Goal: Use online tool/utility: Utilize a website feature to perform a specific function

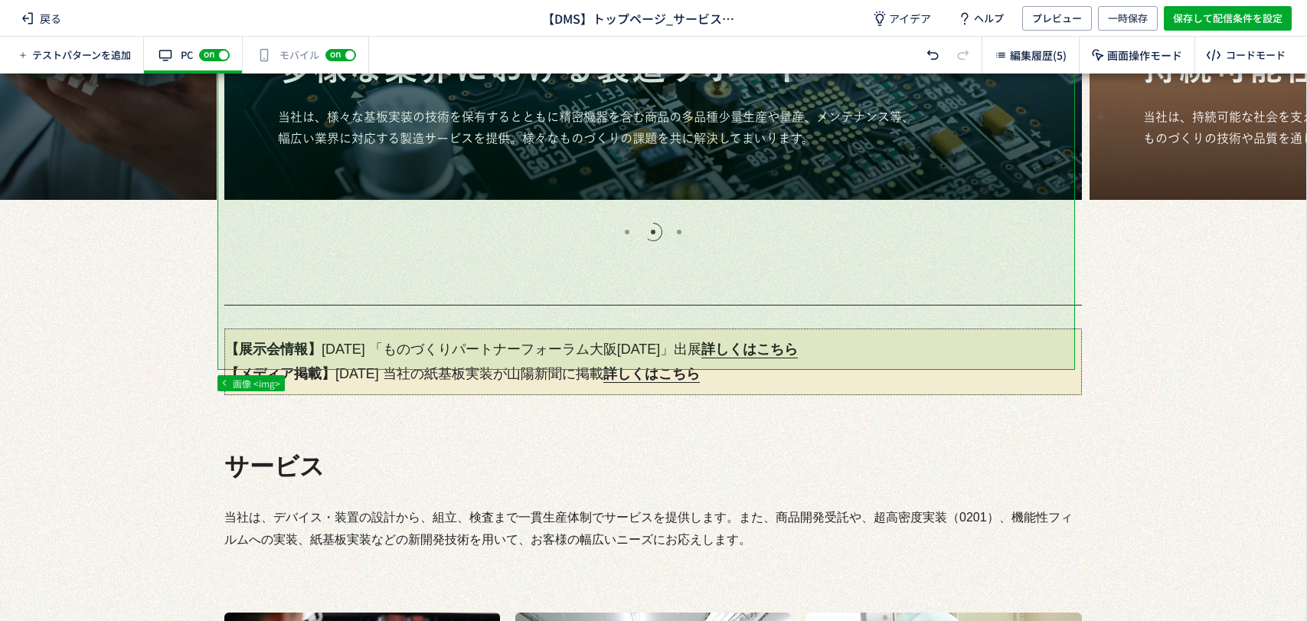
scroll to position [425, 0]
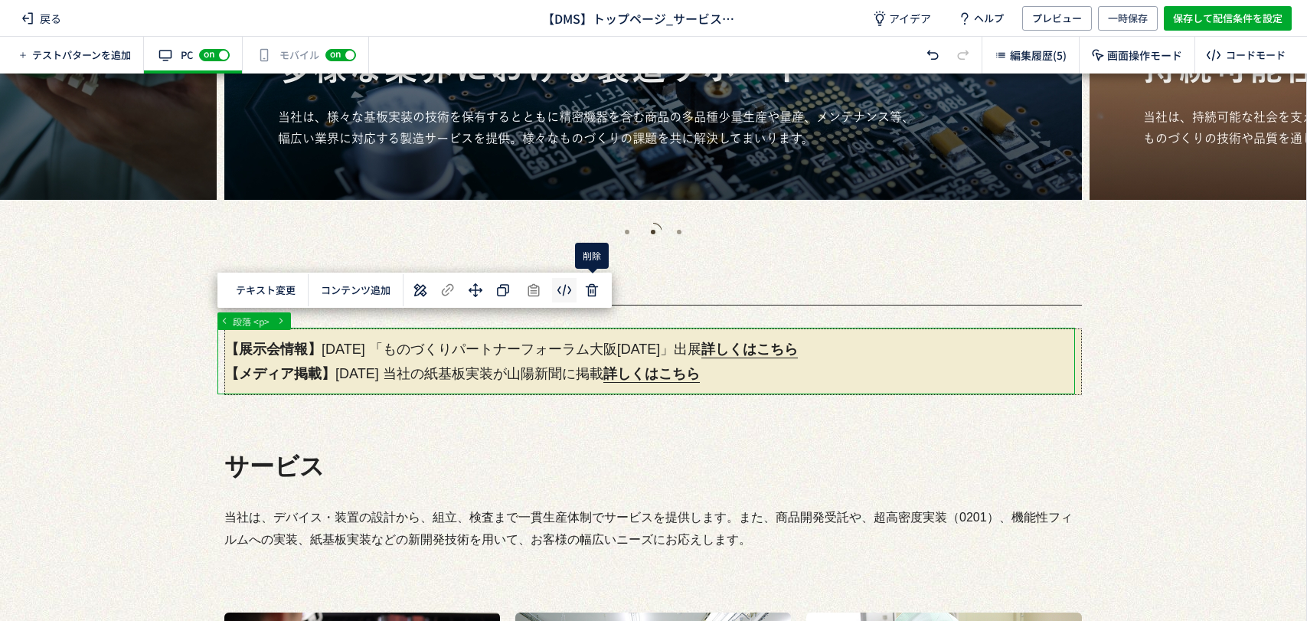
click at [568, 292] on body "戻る 【DMS】トップページ_サービス削除 アイデア ヘルプ プレビュー 一時保存 保存して配信条件を設定 テストパターンを追加 有効な編集箇所が確認されませ…" at bounding box center [653, 310] width 1307 height 621
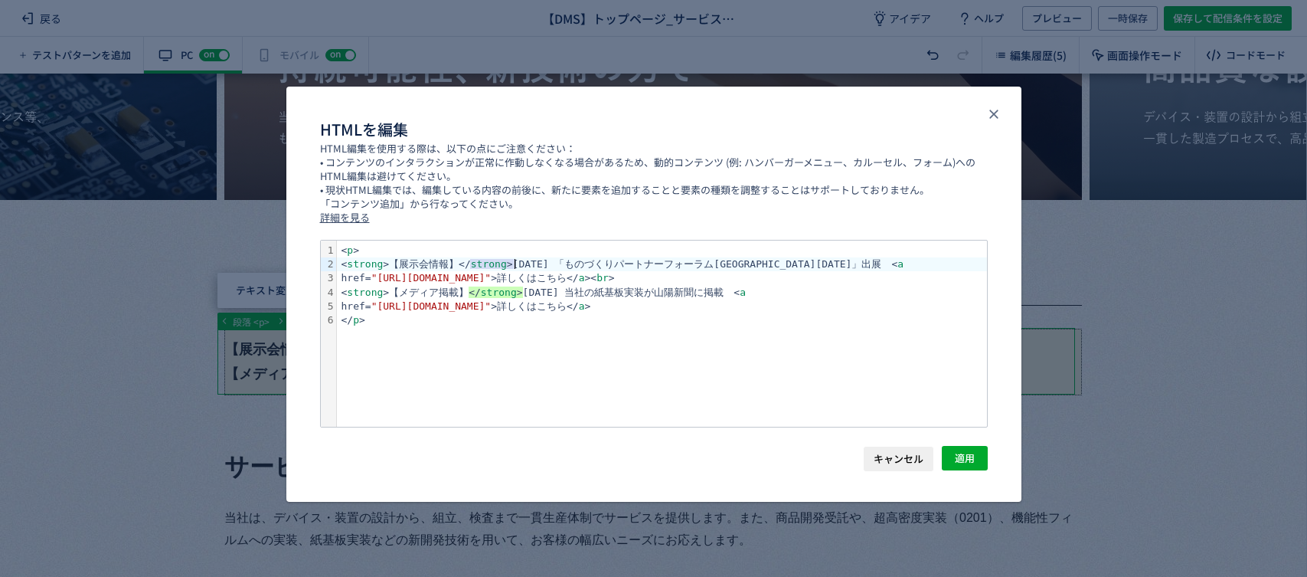
drag, startPoint x: 466, startPoint y: 264, endPoint x: 515, endPoint y: 266, distance: 48.3
click at [515, 266] on div "< strong >【展示会情報】</ strong >[DATE] 「ものづくりパートナー[GEOGRAPHIC_DATA][DATE]」出展　< a" at bounding box center [662, 264] width 650 height 14
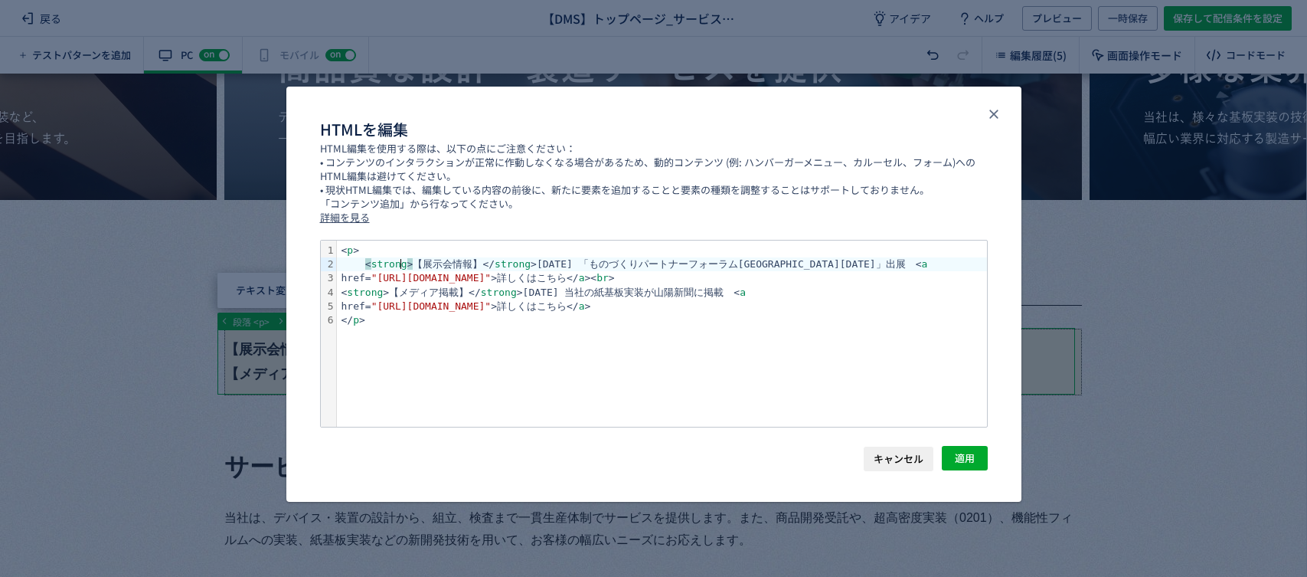
click at [405, 262] on div "< strong > 【展示会情報】</ strong >[DATE] 「ものづくりパートナー[GEOGRAPHIC_DATA][DATE]」出展　< a" at bounding box center [662, 264] width 650 height 14
drag, startPoint x: 403, startPoint y: 262, endPoint x: 358, endPoint y: 263, distance: 45.2
click at [358, 263] on div "< strong >【展示会情報】</ strong >[DATE] 「ものづくりパートナー[GEOGRAPHIC_DATA][DATE]」出展　< a" at bounding box center [662, 264] width 650 height 14
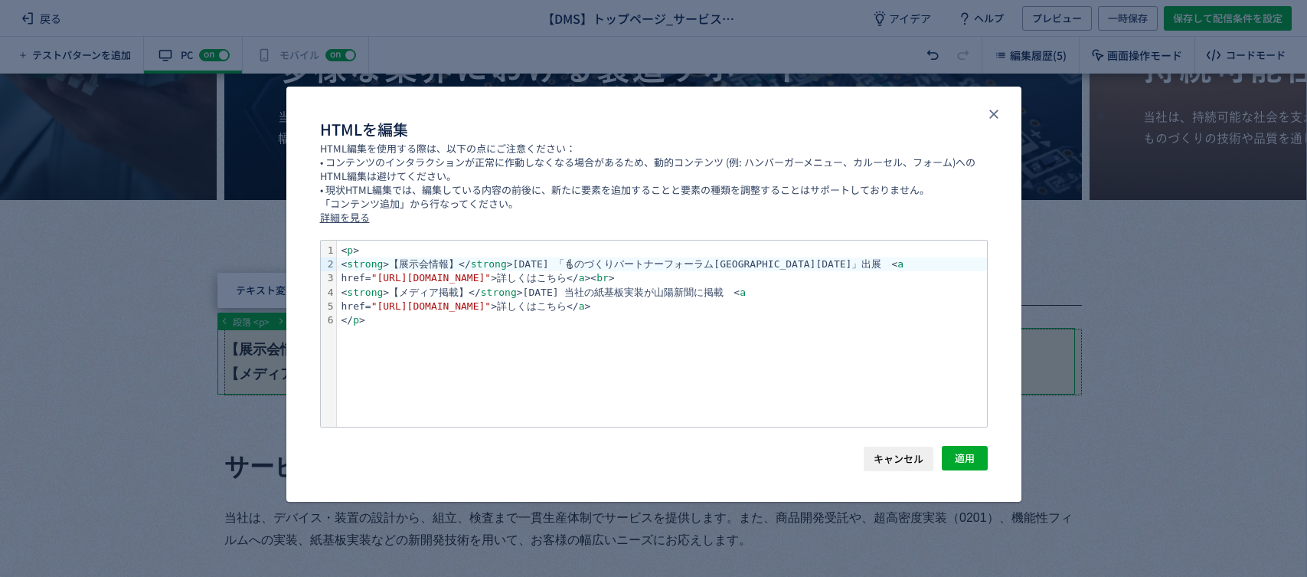
click at [573, 262] on div "< strong >【展示会情報】</ strong >[DATE] 「ものづくりパートナー[GEOGRAPHIC_DATA][DATE]」出展　< a" at bounding box center [662, 264] width 650 height 14
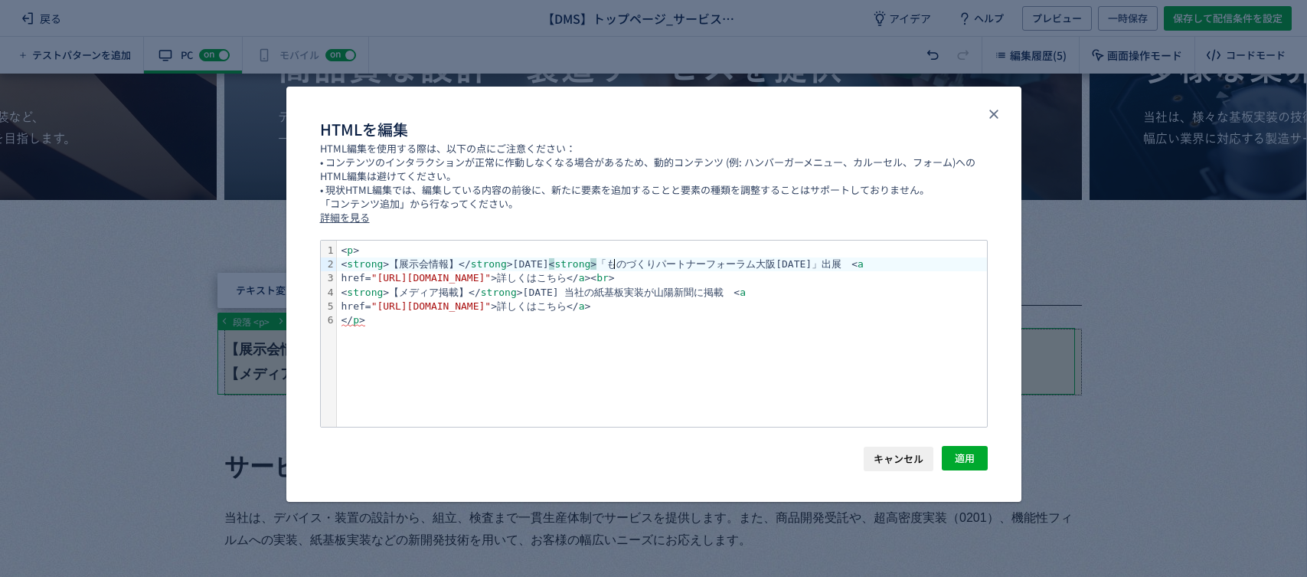
click at [399, 262] on div "< strong >【展示会情報】</ strong >[DATE] < strong > 「ものづくりパートナーフォーラム大阪[DATE]」出展　< a" at bounding box center [662, 264] width 650 height 14
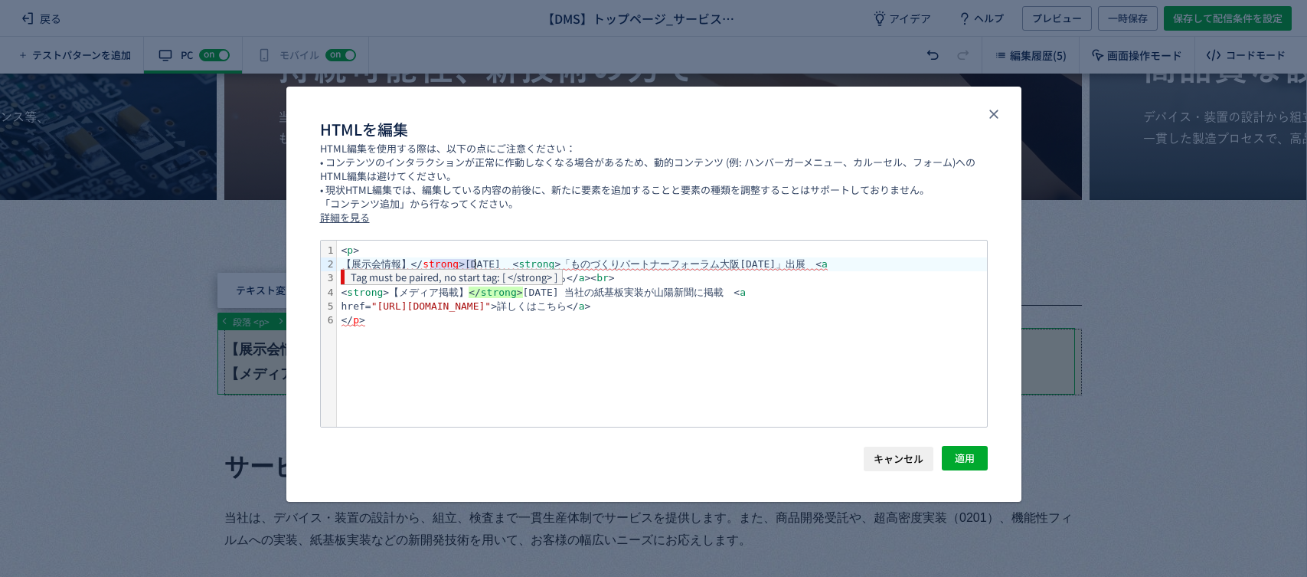
drag, startPoint x: 430, startPoint y: 263, endPoint x: 475, endPoint y: 263, distance: 45.9
click at [475, 263] on span "【展示会情報】</ strong >[DATE] < strong >「ものづくりパートナー[GEOGRAPHIC_DATA][DATE]」出展　< a" at bounding box center [584, 264] width 486 height 12
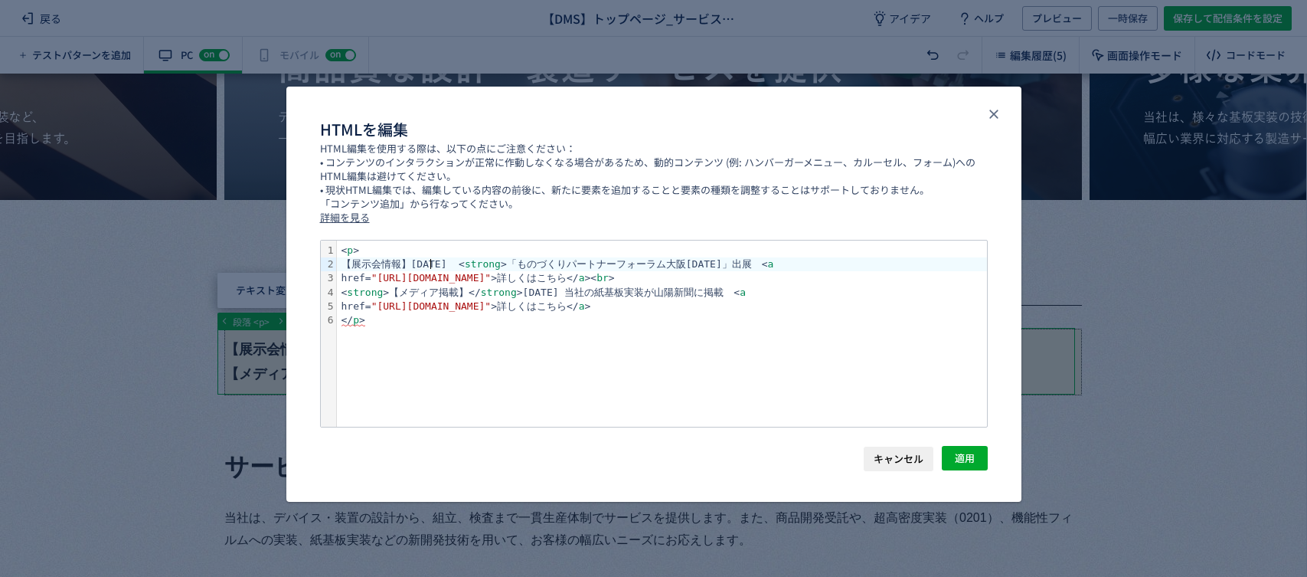
click at [738, 263] on div "【展示会情報】[DATE] < strong >「ものづくりパートナーフォーラム大阪[DATE]」出展　< a" at bounding box center [662, 264] width 650 height 14
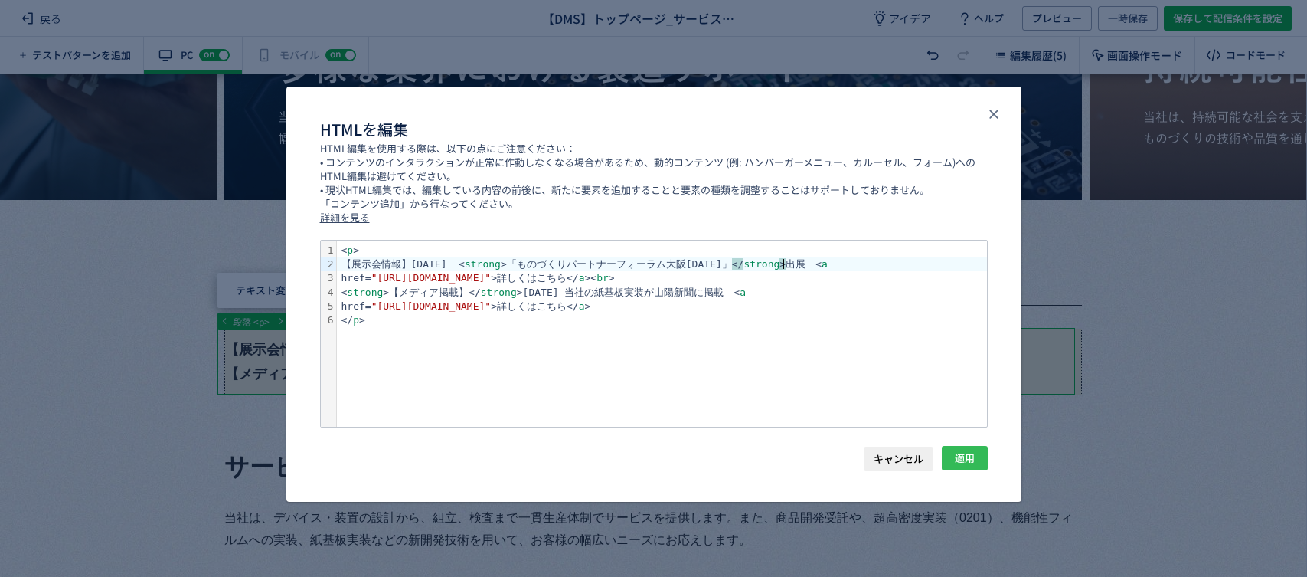
click at [956, 455] on span "適用" at bounding box center [965, 458] width 20 height 25
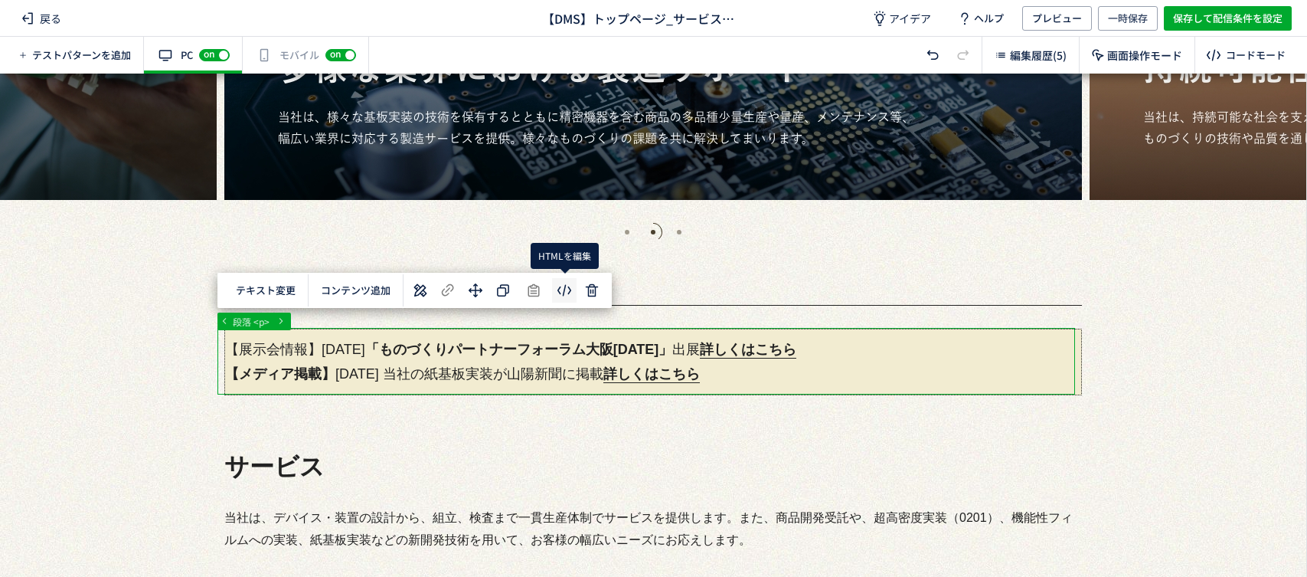
click at [566, 296] on body "戻る 【DMS】トップページ_サービス削除 アイデア ヘルプ プレビュー 一時保存 保存して配信条件を設定 テストパターンを追加 有効な編集箇所が確認されませ…" at bounding box center [653, 288] width 1307 height 577
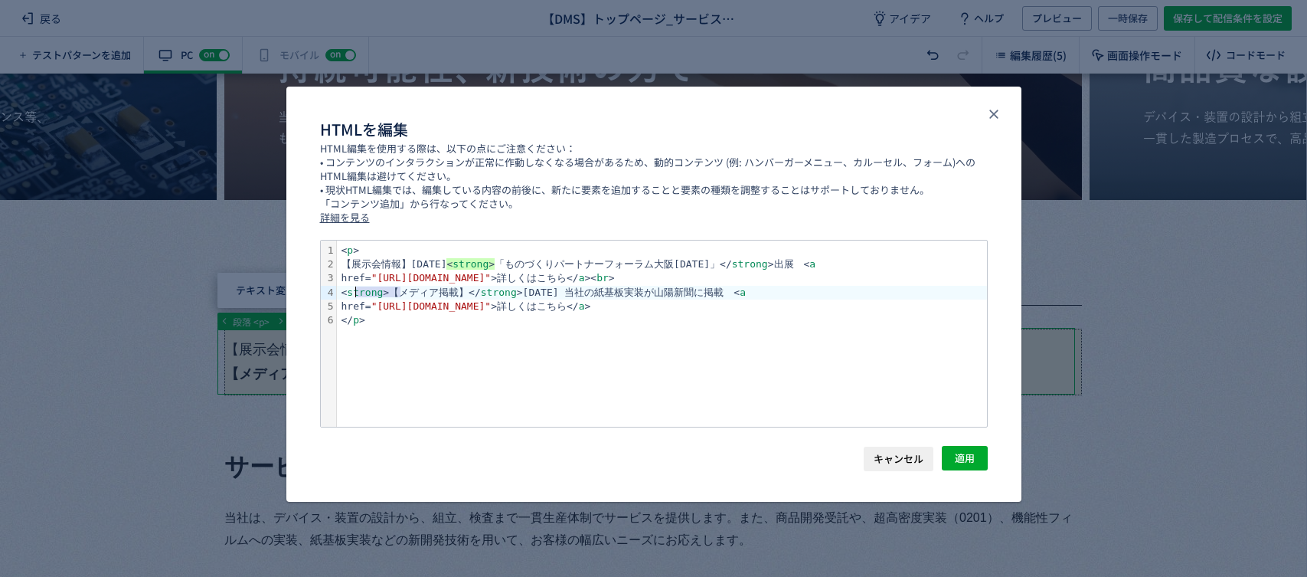
drag, startPoint x: 400, startPoint y: 295, endPoint x: 354, endPoint y: 294, distance: 45.9
click at [354, 294] on div "< strong >【メディア掲載】</ strong >[DATE] 当社の紙基板実装が山陽新聞に掲載　< a" at bounding box center [662, 293] width 650 height 14
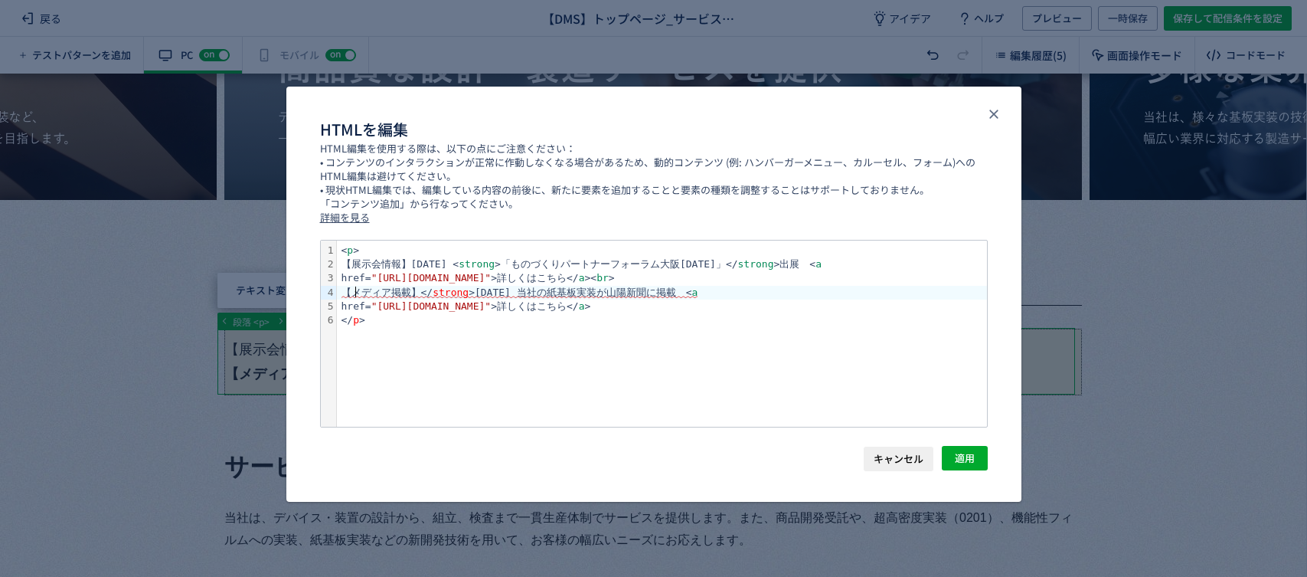
click at [621, 289] on span "【メディア掲載】</ strong >[DATE] 当社の紙基板実装が山陽新聞に掲載　< a" at bounding box center [519, 292] width 357 height 12
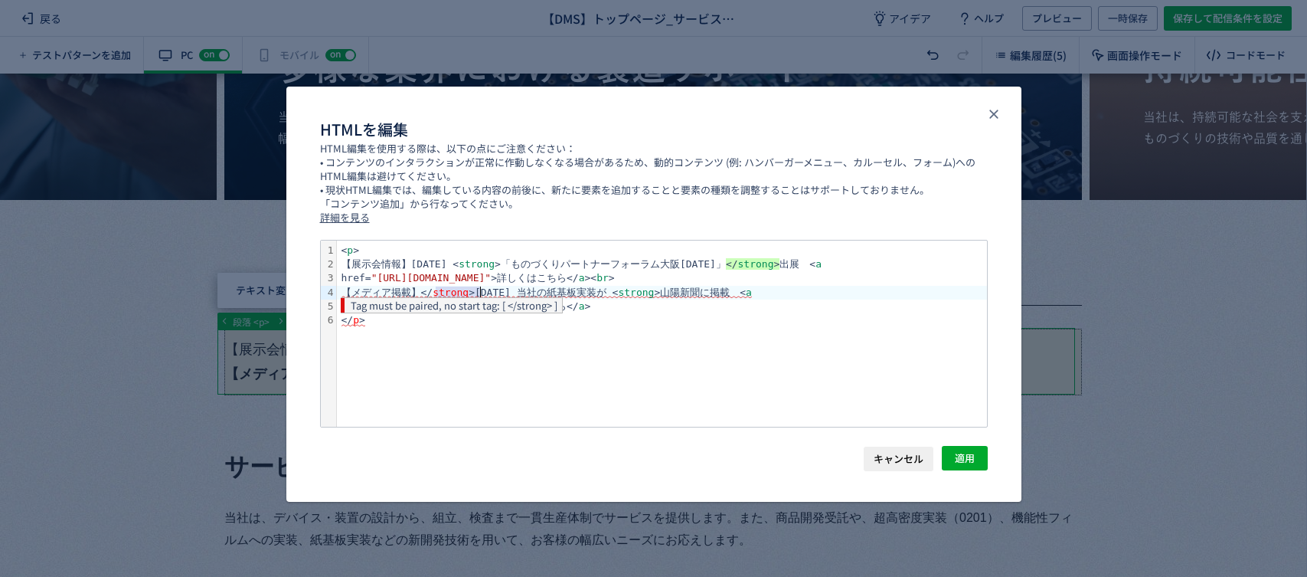
drag, startPoint x: 434, startPoint y: 291, endPoint x: 479, endPoint y: 294, distance: 45.3
click at [479, 294] on span "【メディア掲載】</ strong >[DATE] 当社の紙基板実装が < strong >山陽新聞に掲載　< a" at bounding box center [546, 292] width 410 height 12
click at [665, 286] on div "【メディア掲載】[DATE] 当社の紙基板実装が < strong >山陽新聞に掲載　< a" at bounding box center [662, 293] width 650 height 14
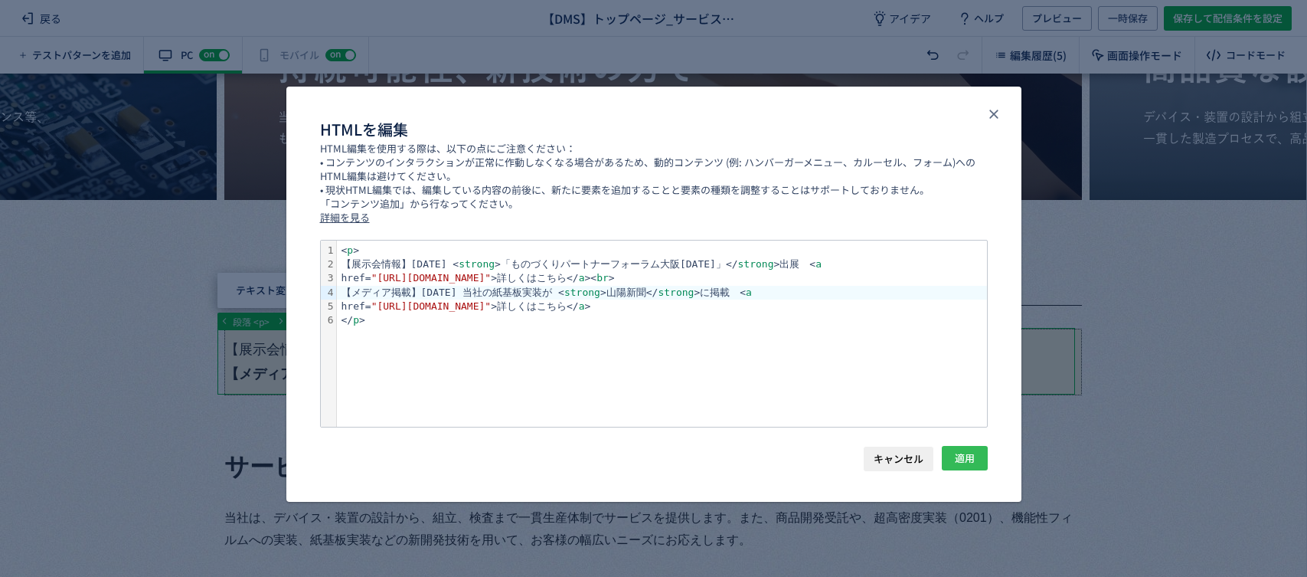
click at [979, 449] on button "適用" at bounding box center [965, 458] width 46 height 25
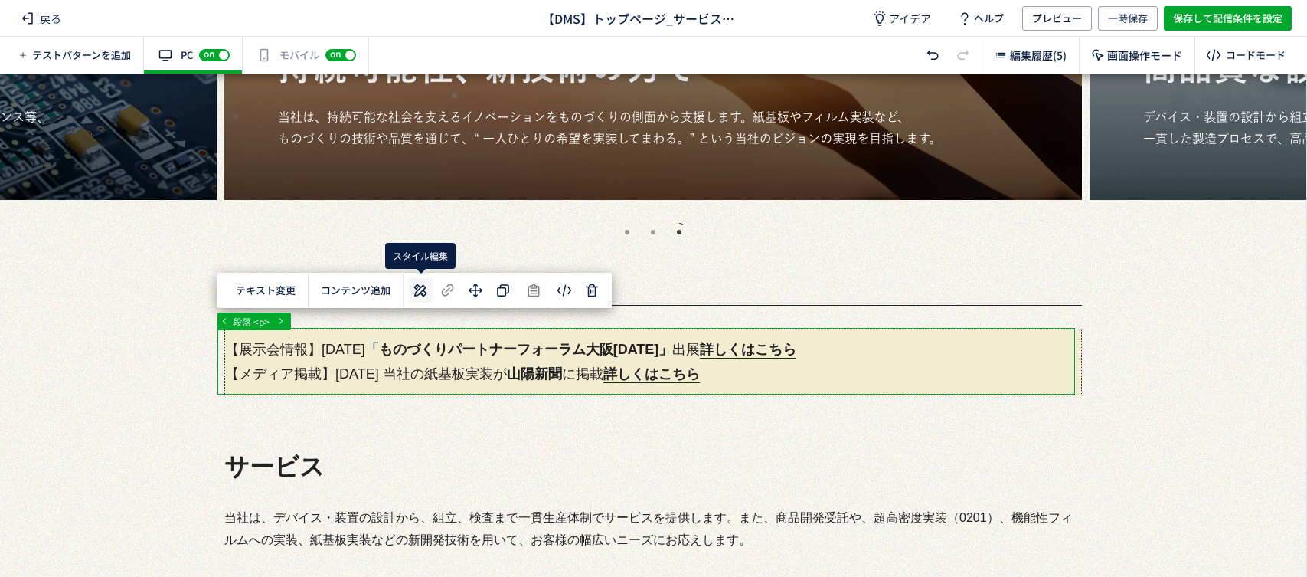
click at [423, 296] on icon at bounding box center [420, 290] width 18 height 18
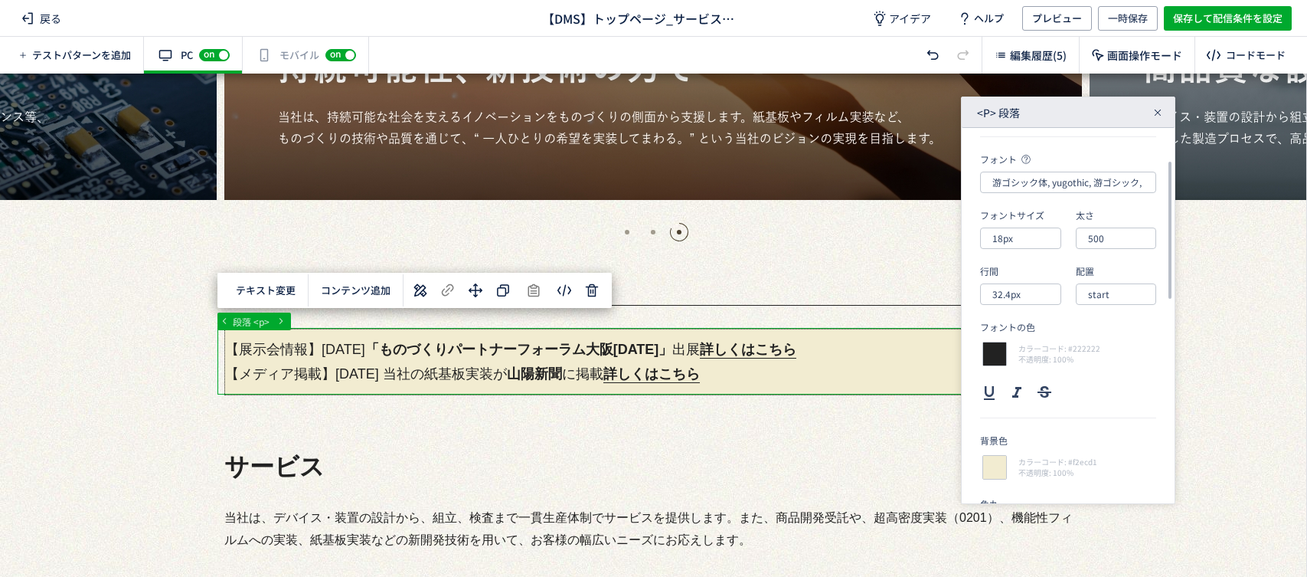
scroll to position [170, 0]
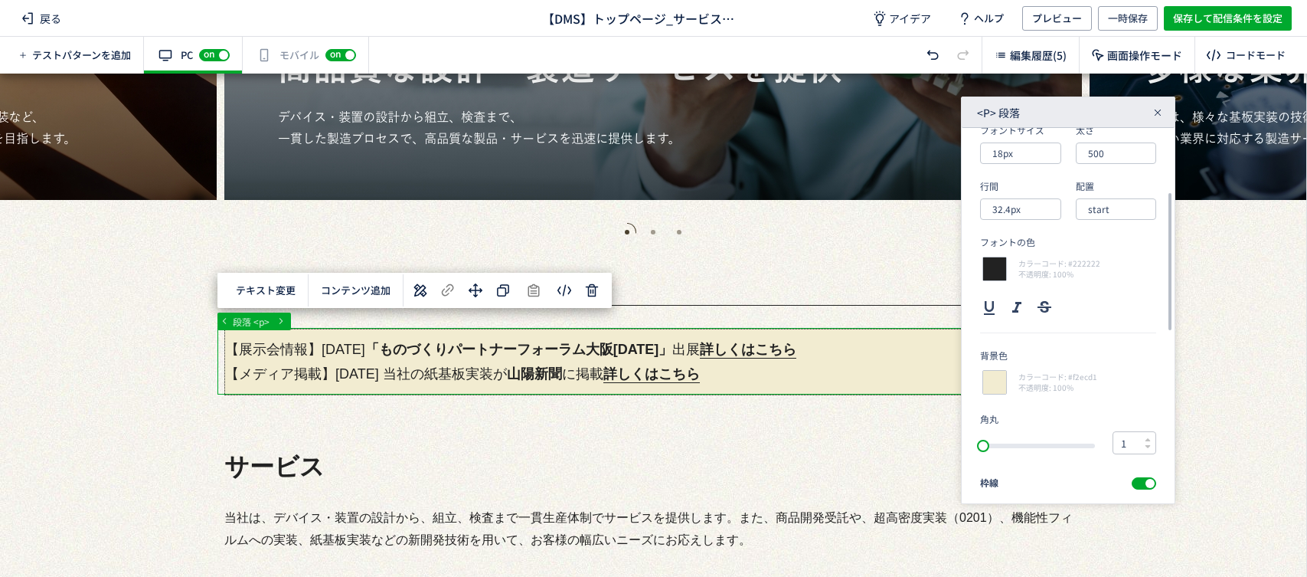
click at [1138, 439] on input "1" at bounding box center [1128, 442] width 31 height 21
click at [1149, 440] on use at bounding box center [1147, 439] width 5 height 3
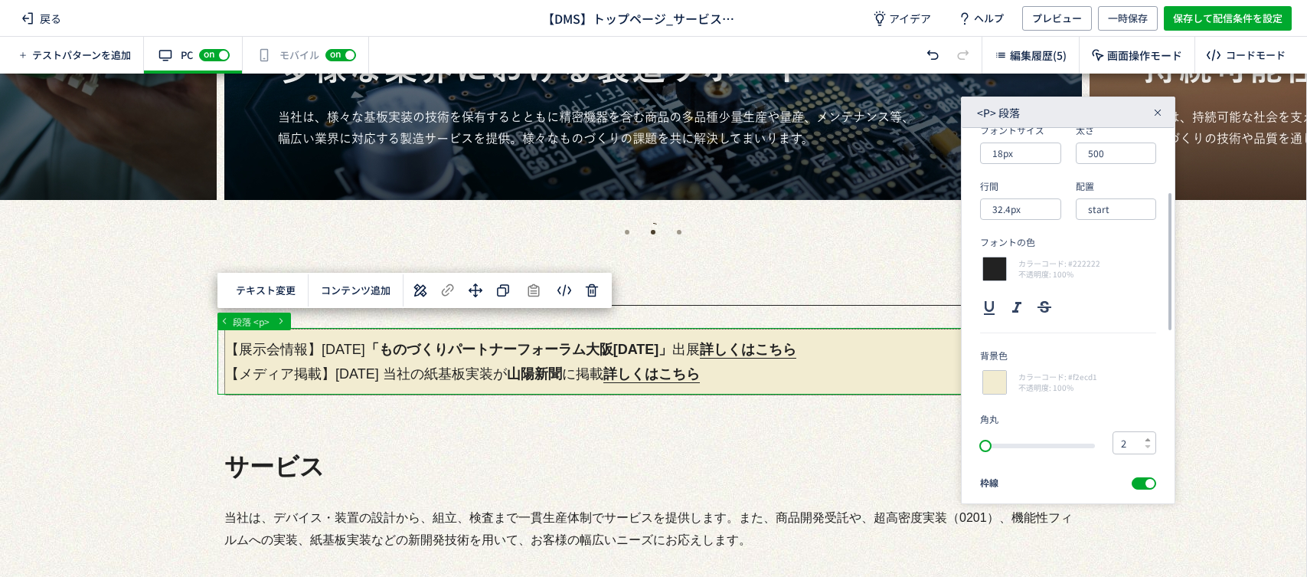
click at [1151, 435] on div at bounding box center [1148, 442] width 6 height 21
type input "3"
click at [1149, 439] on icon at bounding box center [1148, 439] width 6 height 6
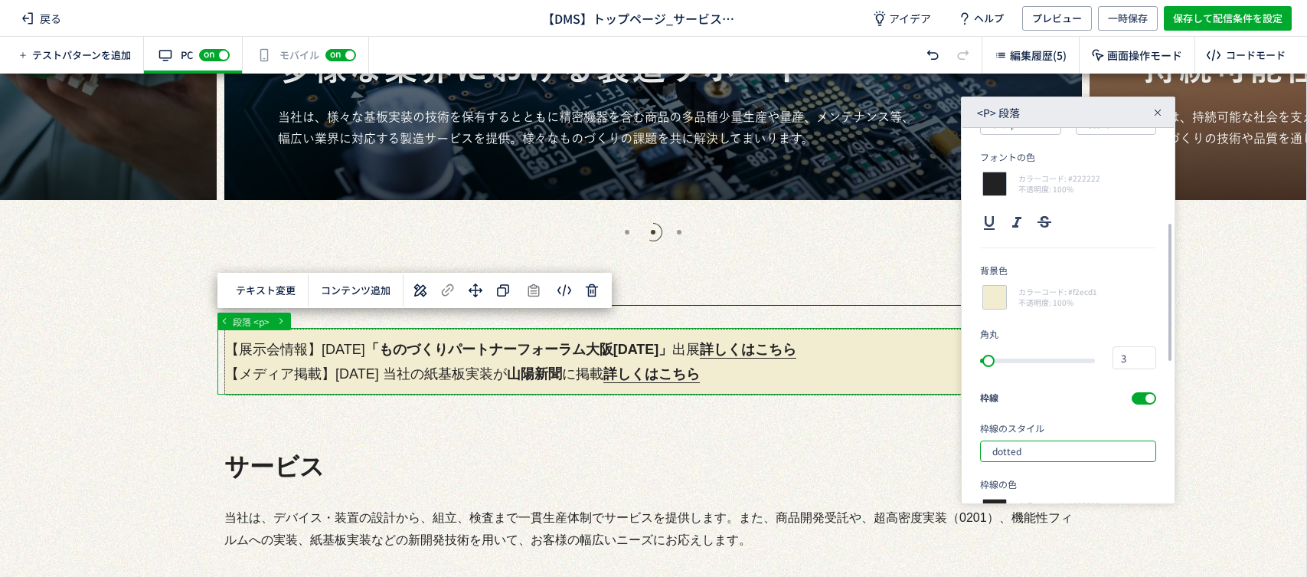
click at [1126, 452] on input "dotted" at bounding box center [1068, 450] width 176 height 21
click at [1061, 354] on div "solid" at bounding box center [1074, 358] width 157 height 26
type input "solid"
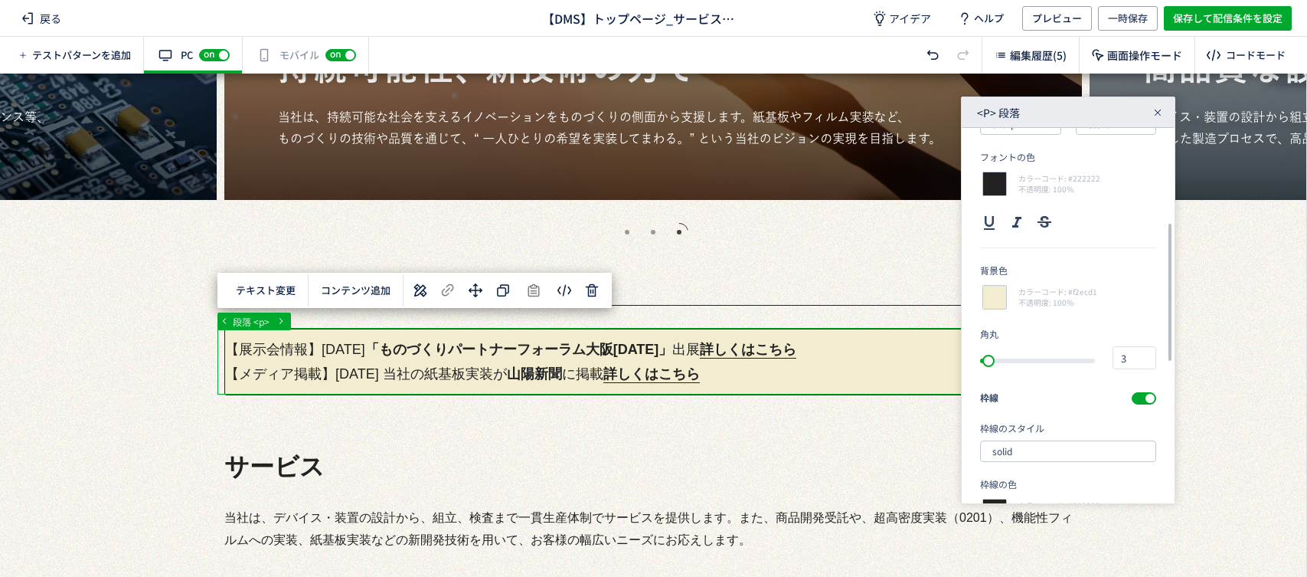
scroll to position [340, 0]
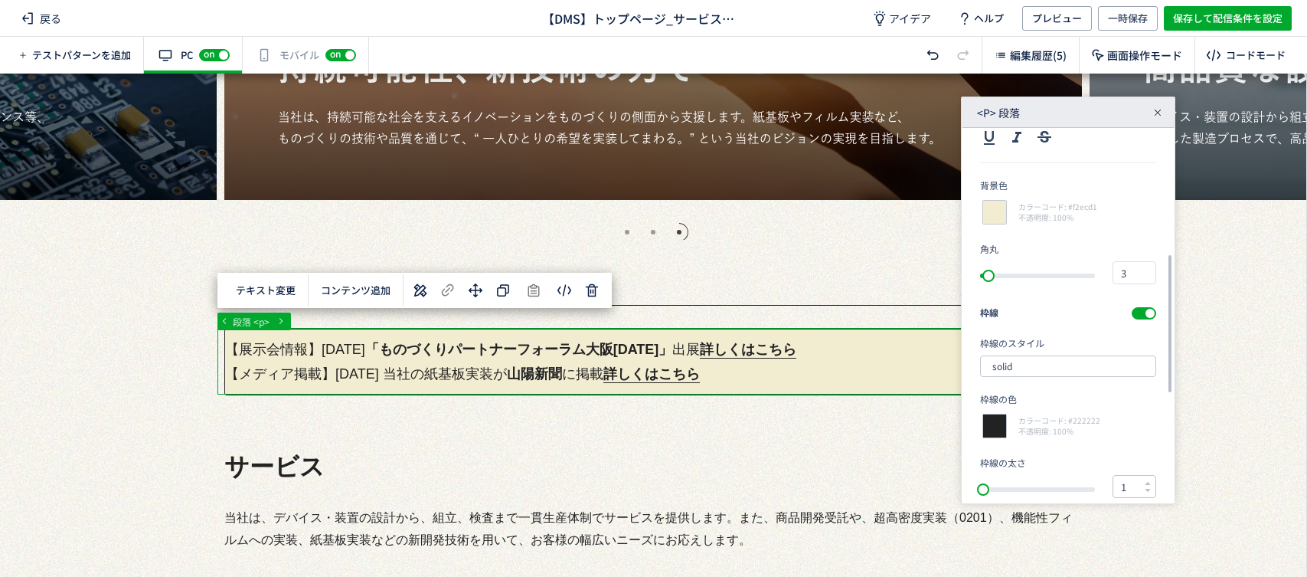
click at [1135, 487] on input "1" at bounding box center [1128, 485] width 31 height 21
click at [1148, 483] on use at bounding box center [1147, 483] width 5 height 3
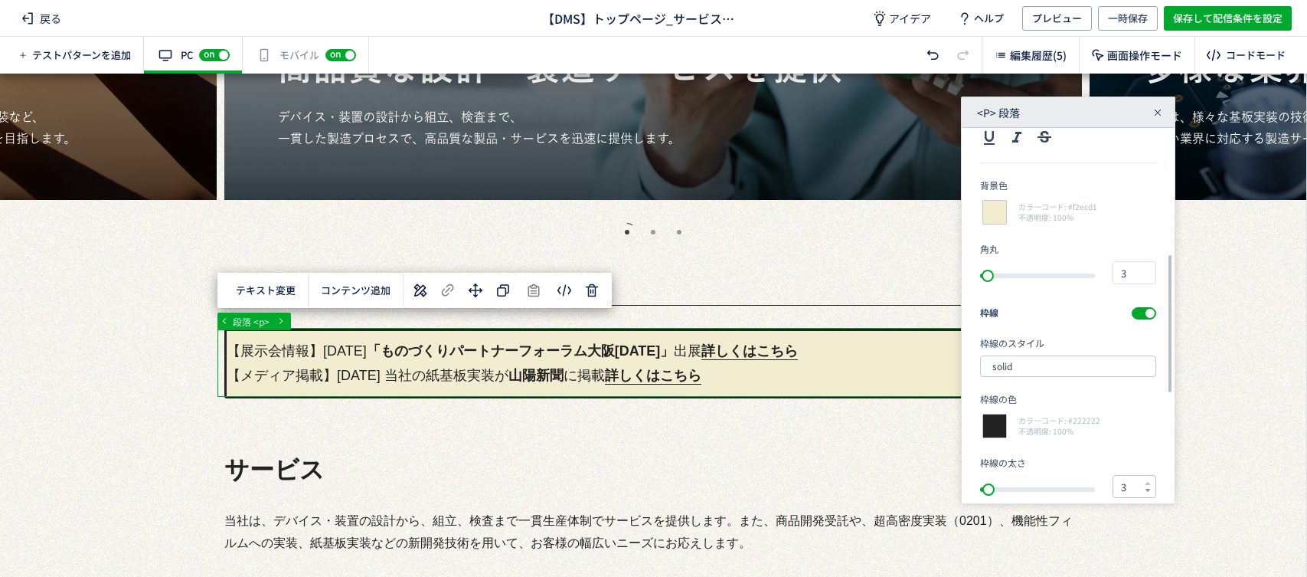
click at [1146, 492] on icon at bounding box center [1148, 490] width 6 height 6
type input "2"
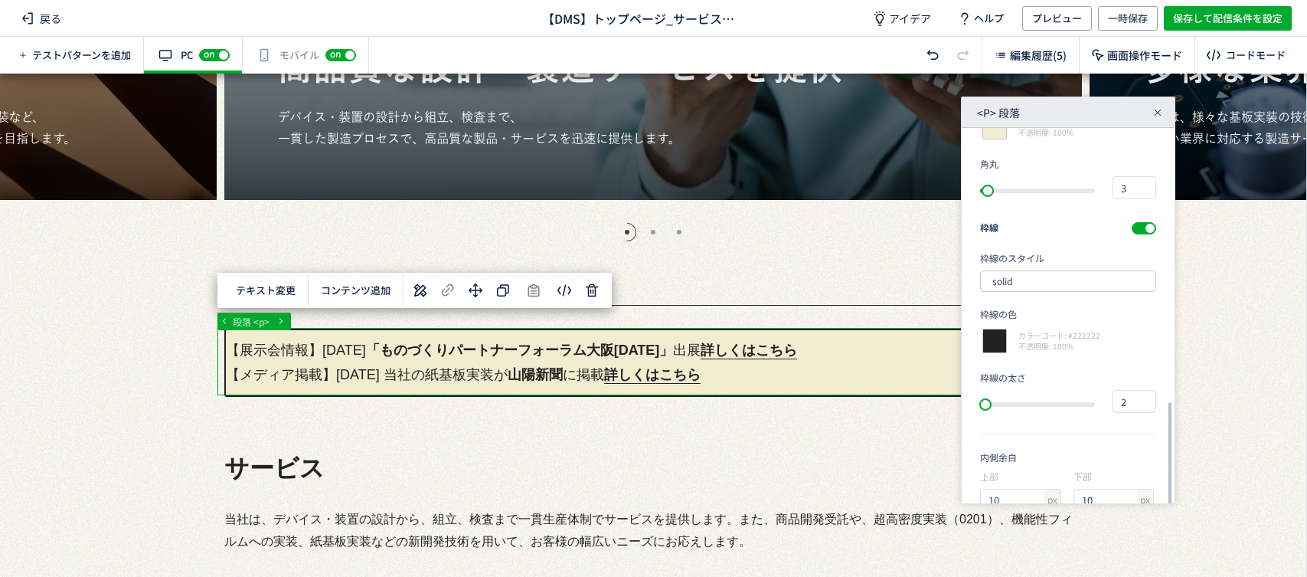
scroll to position [510, 0]
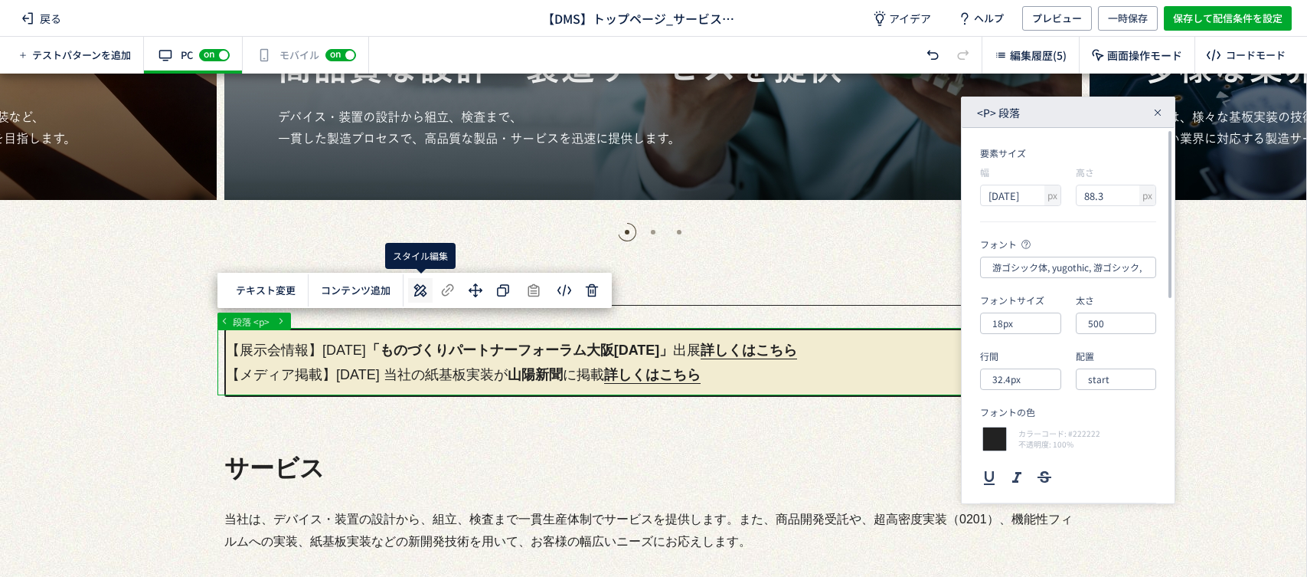
click at [417, 298] on icon at bounding box center [420, 290] width 18 height 18
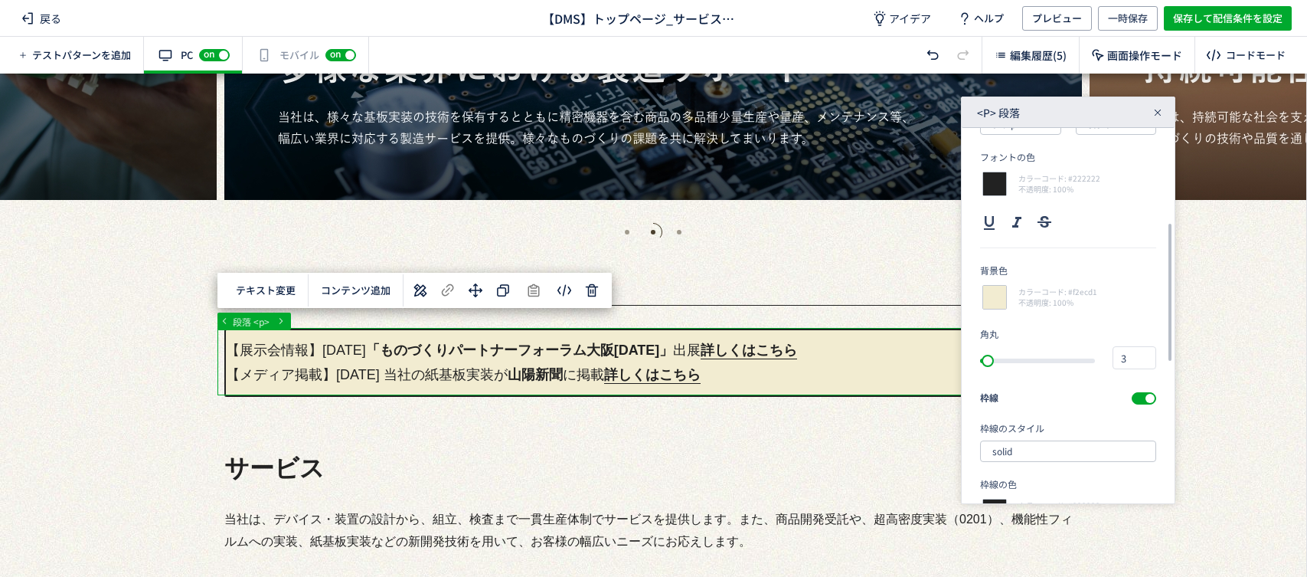
scroll to position [340, 0]
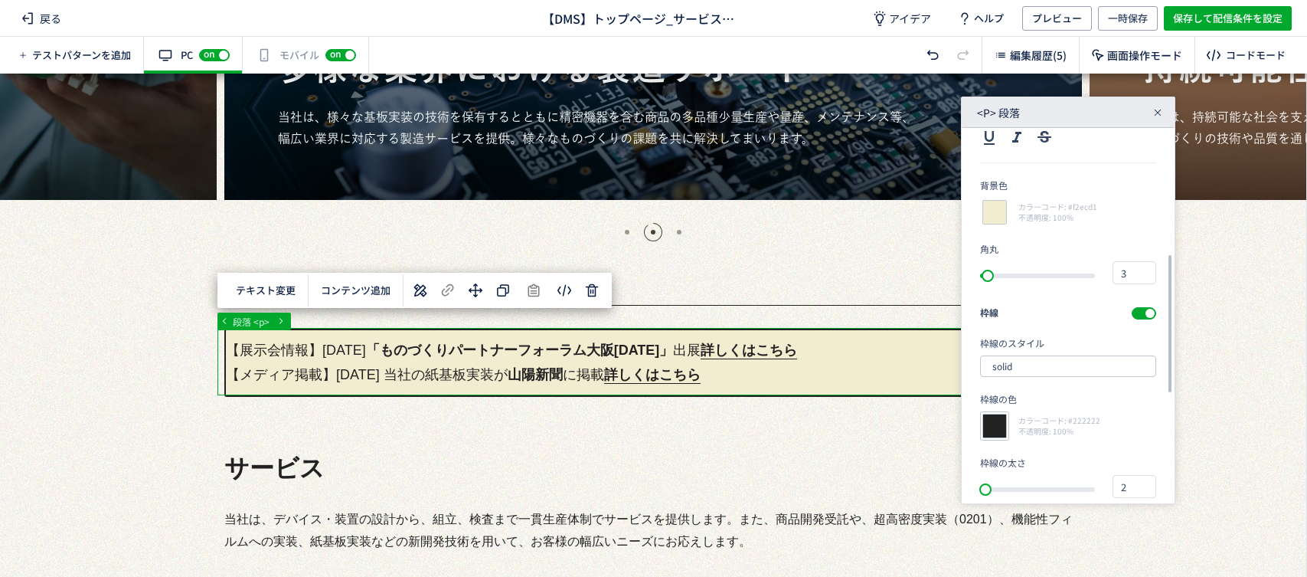
click at [1003, 430] on div at bounding box center [994, 425] width 29 height 29
type input "222222"
type input "34"
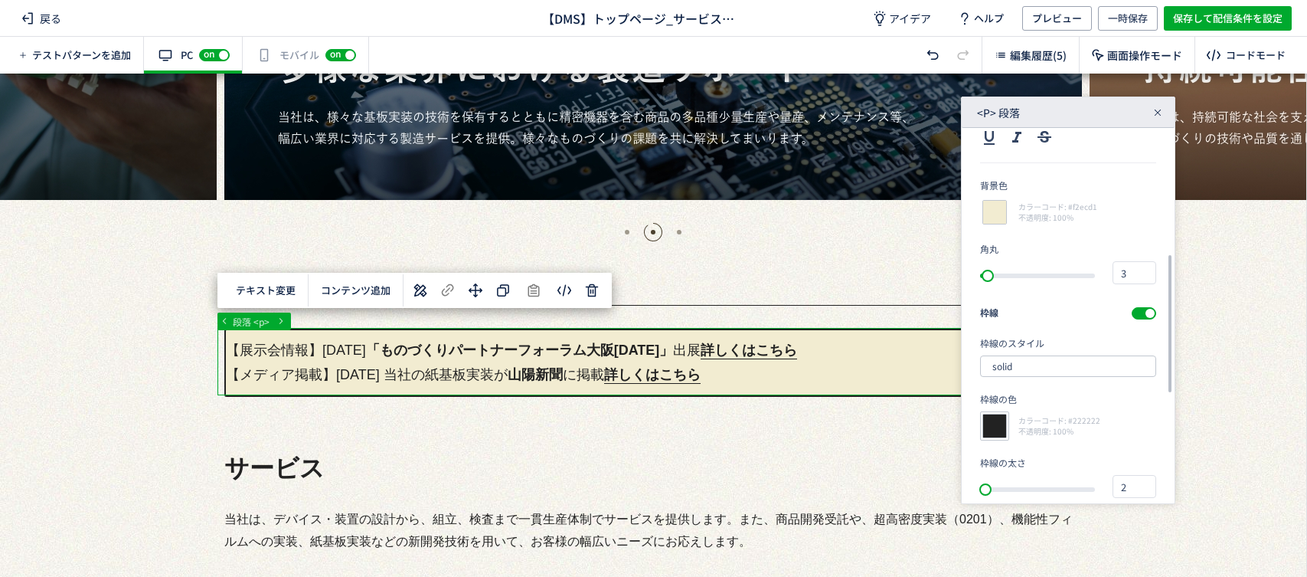
type input "1.00"
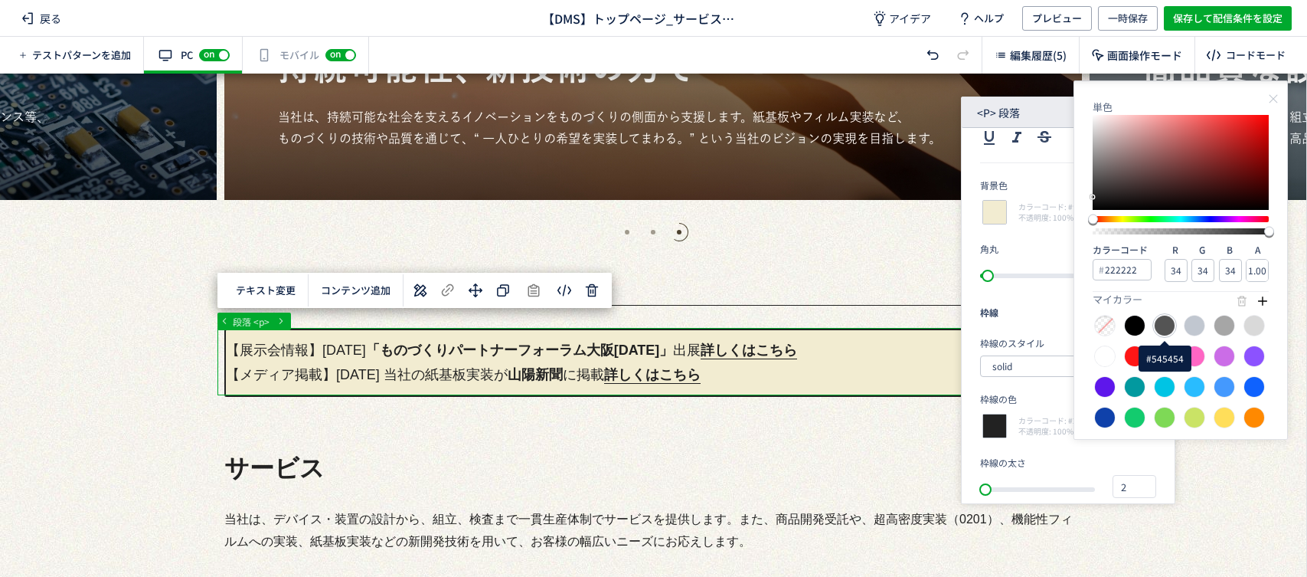
click at [1159, 326] on div at bounding box center [1164, 325] width 21 height 21
type input "545454"
type input "84"
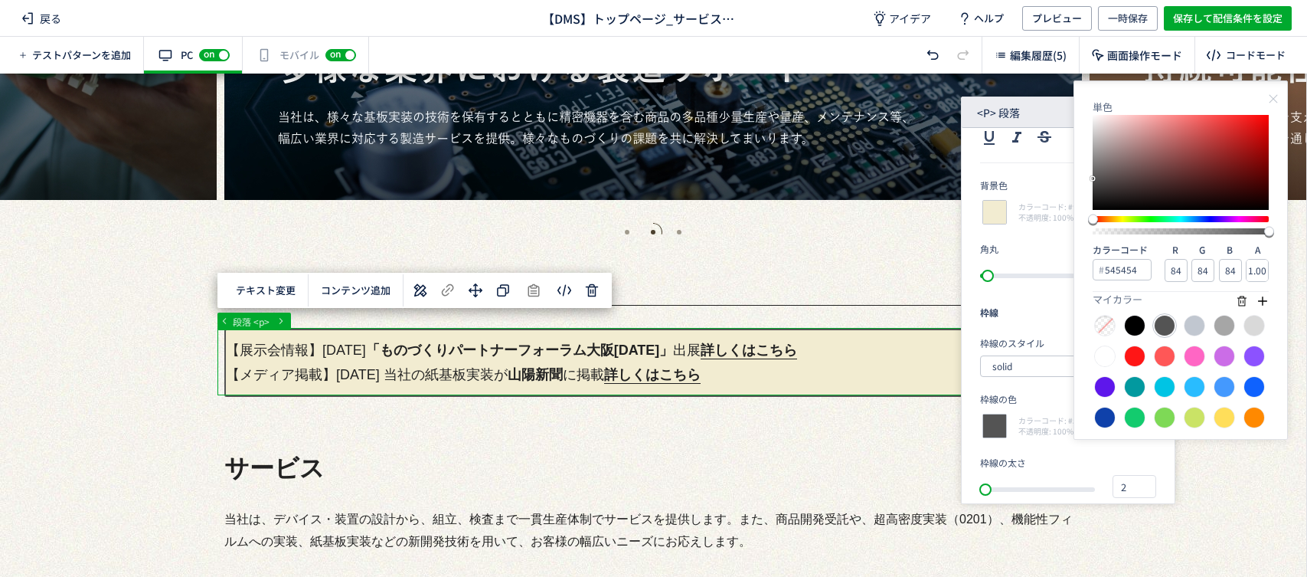
type input "2c1919"
type input "44"
type input "25"
click at [1167, 194] on div at bounding box center [1181, 162] width 176 height 95
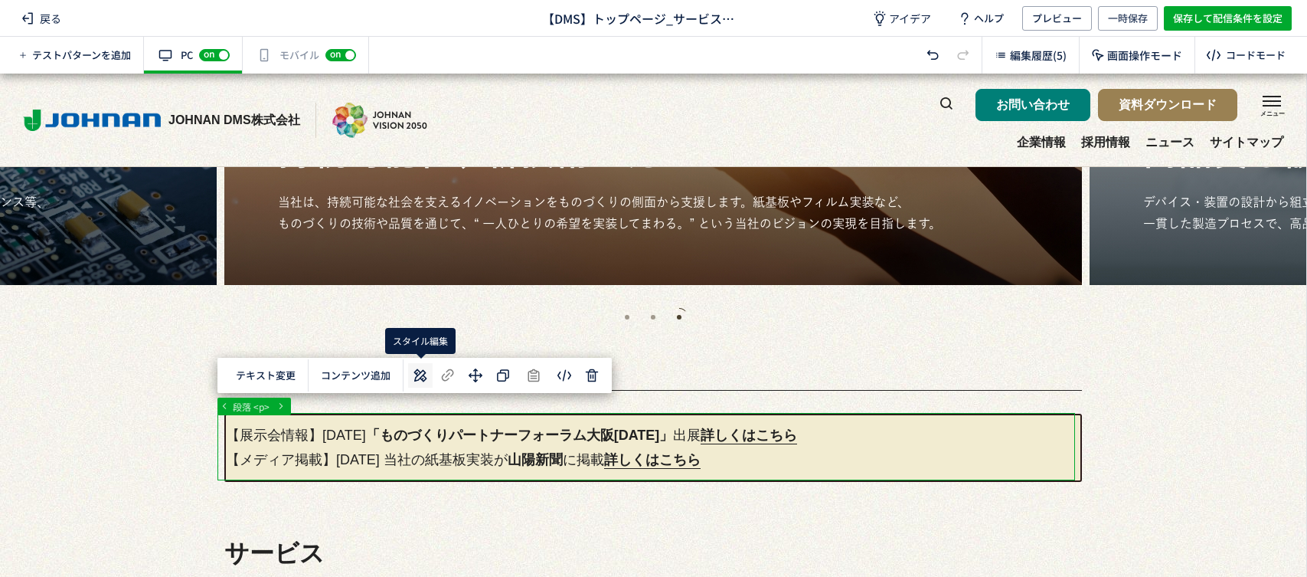
click at [411, 381] on icon at bounding box center [420, 375] width 18 height 18
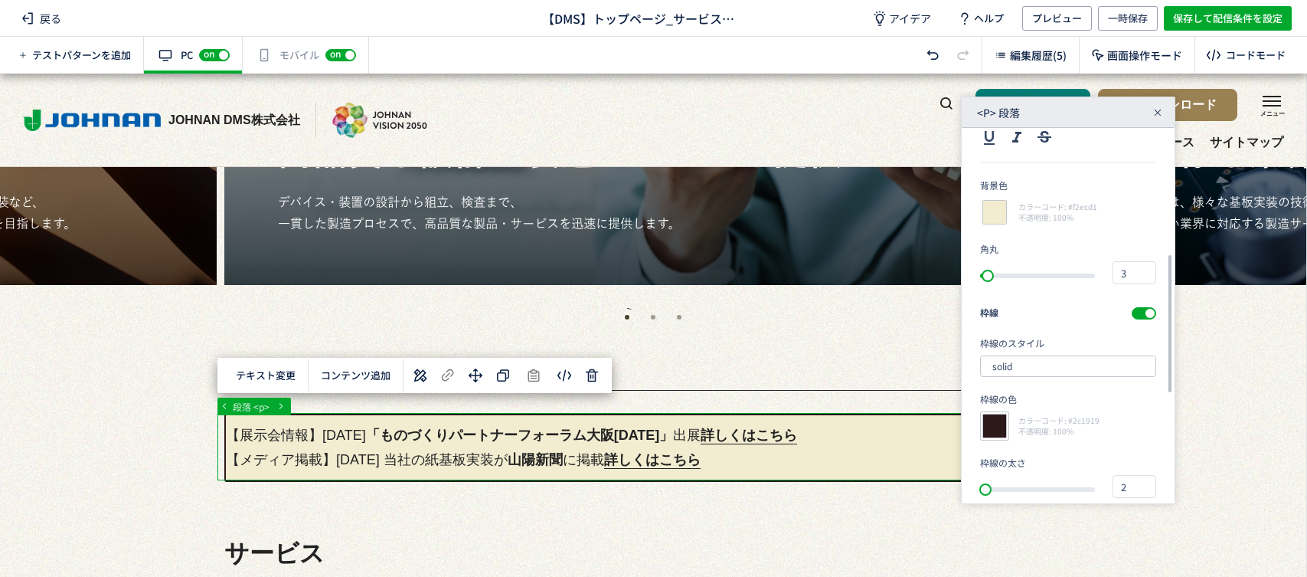
click at [995, 424] on div at bounding box center [994, 425] width 29 height 29
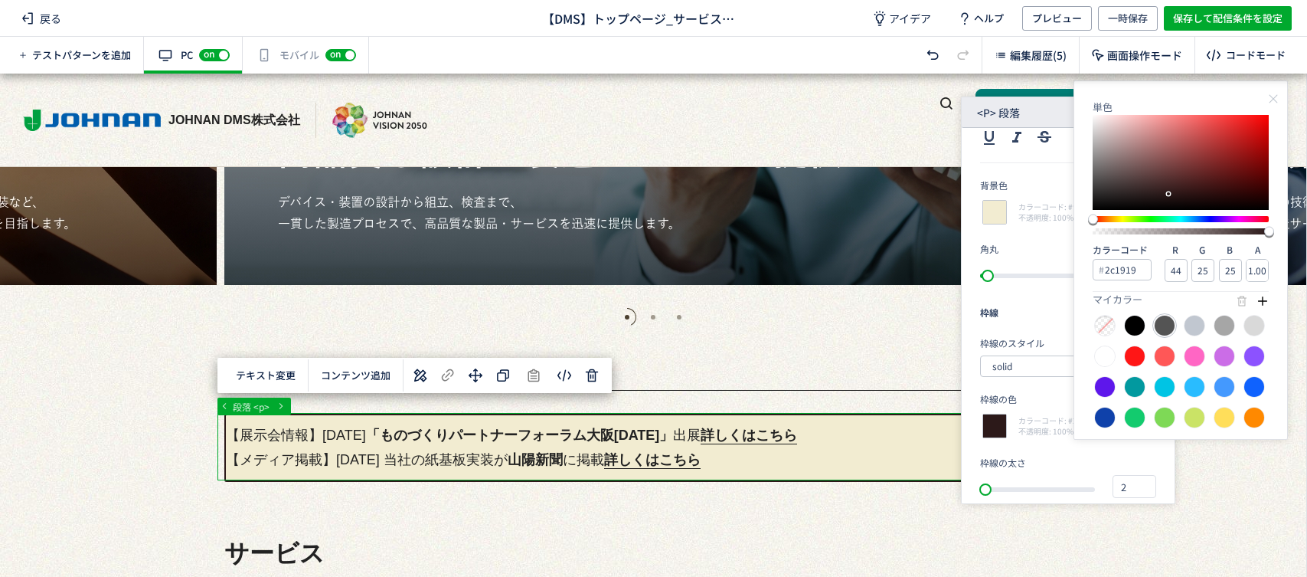
click at [1165, 325] on div at bounding box center [1164, 325] width 21 height 21
type input "545454"
type input "84"
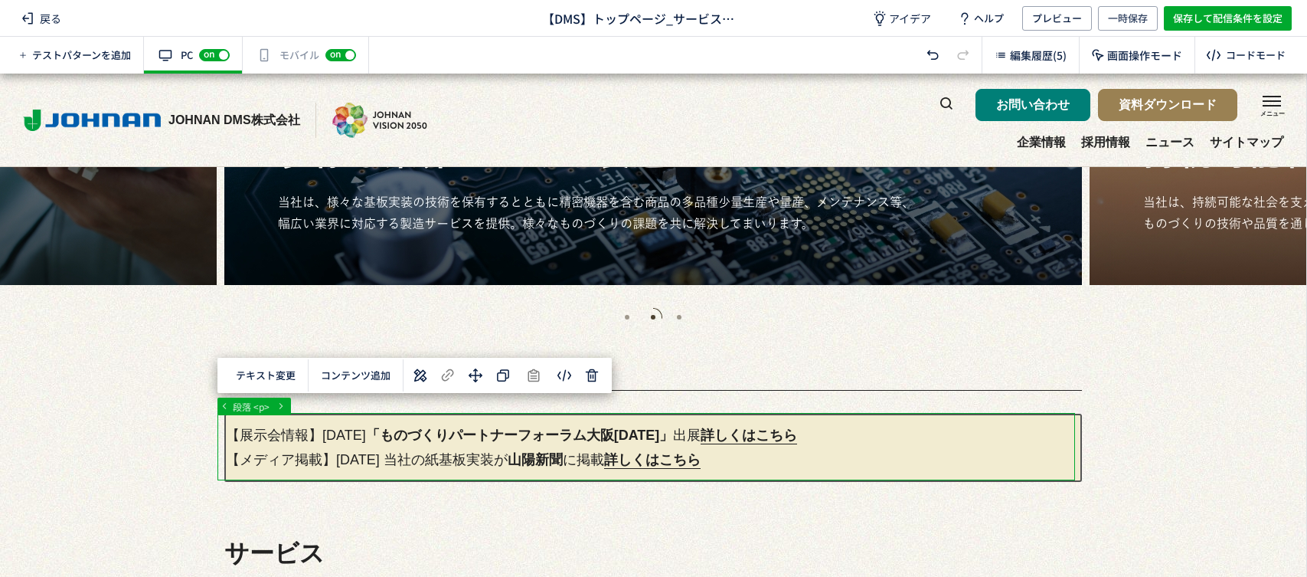
click at [420, 375] on icon at bounding box center [420, 375] width 18 height 18
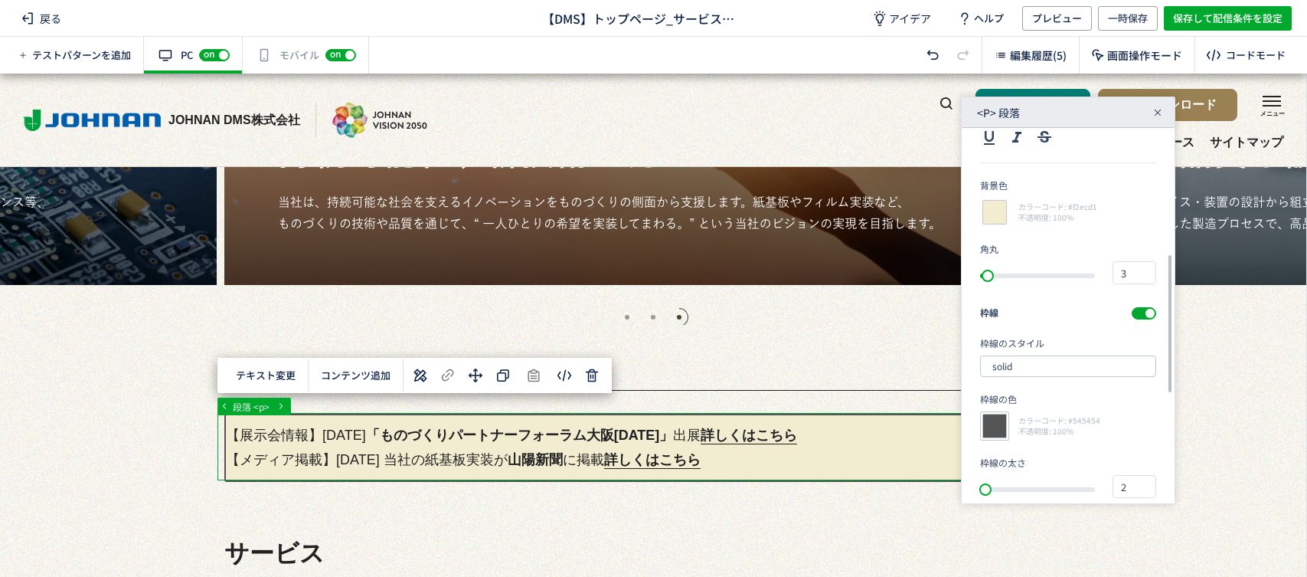
click at [1005, 423] on div at bounding box center [994, 425] width 29 height 29
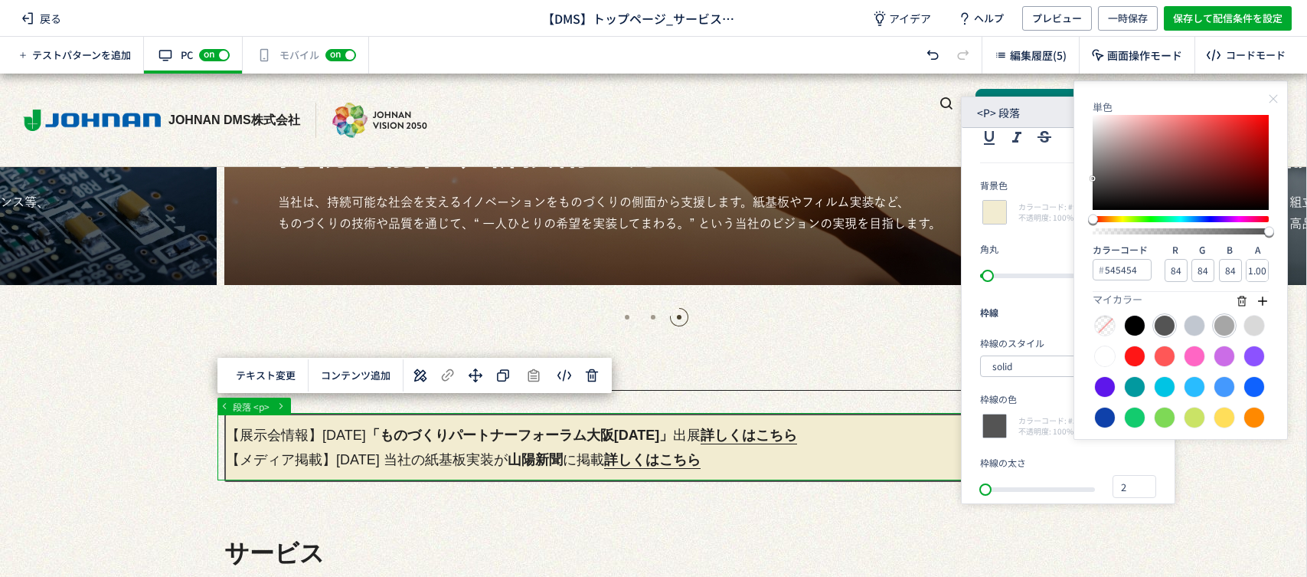
click at [1225, 326] on div at bounding box center [1224, 325] width 21 height 21
type input "a6a6a6"
type input "166"
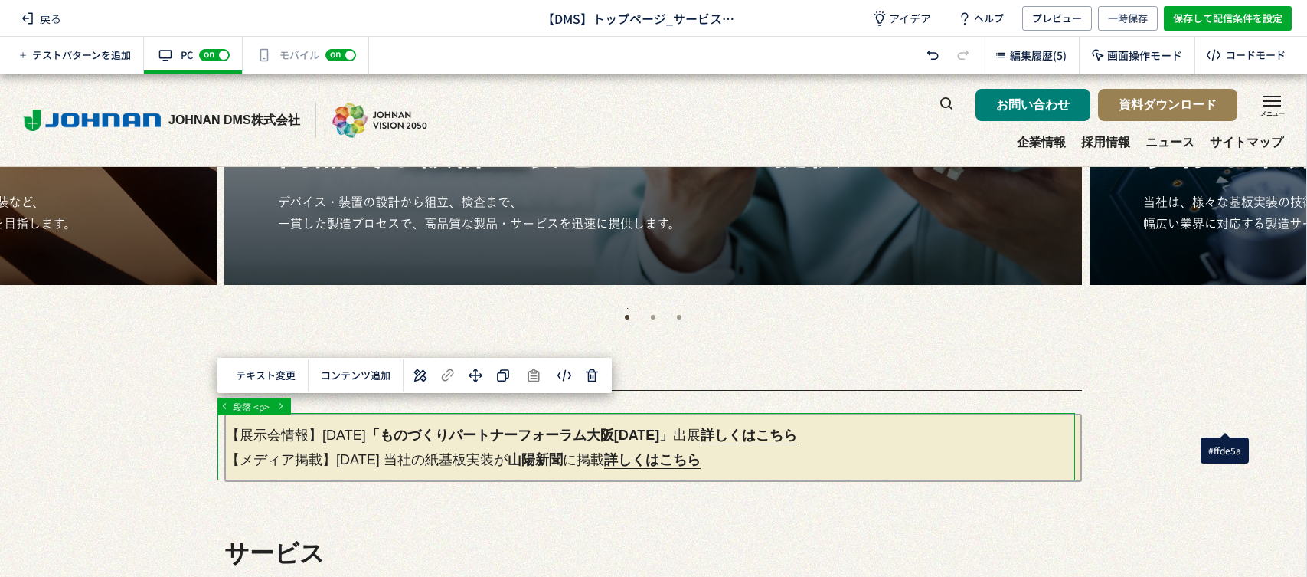
click at [1242, 461] on div "#ffde5a" at bounding box center [1225, 450] width 48 height 26
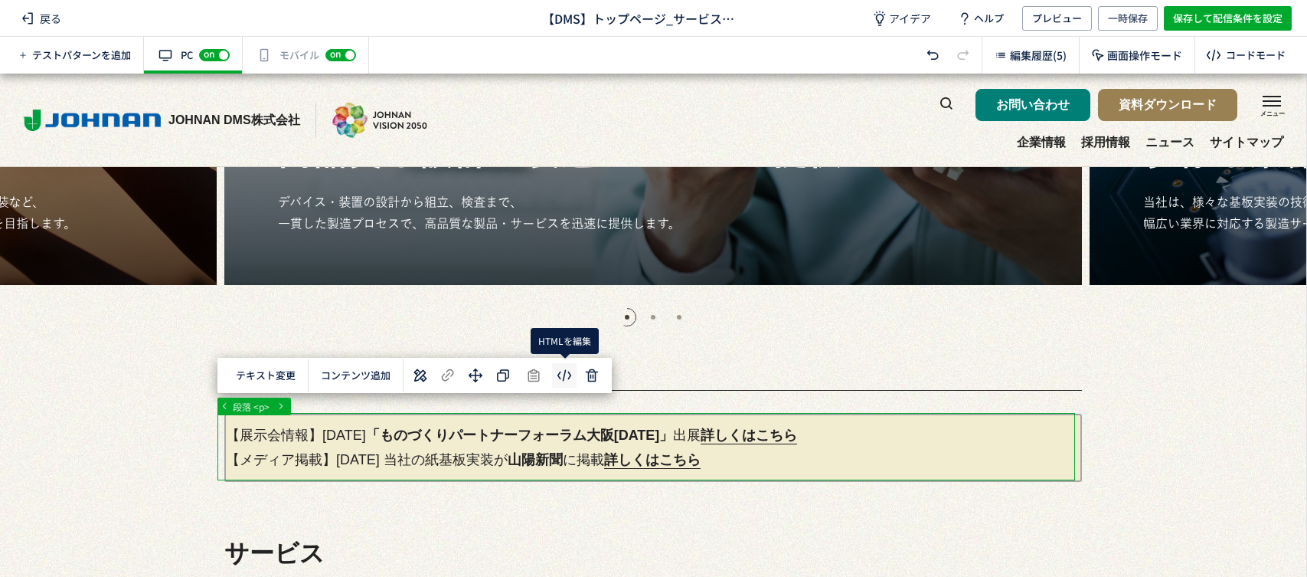
click at [558, 373] on body "戻る 【DMS】トップページ_サービス削除 アイデア ヘルプ プレビュー 一時保存 保存して配信条件を設定 テストパターンを追加 有効な編集箇所が確認されませ…" at bounding box center [653, 288] width 1307 height 577
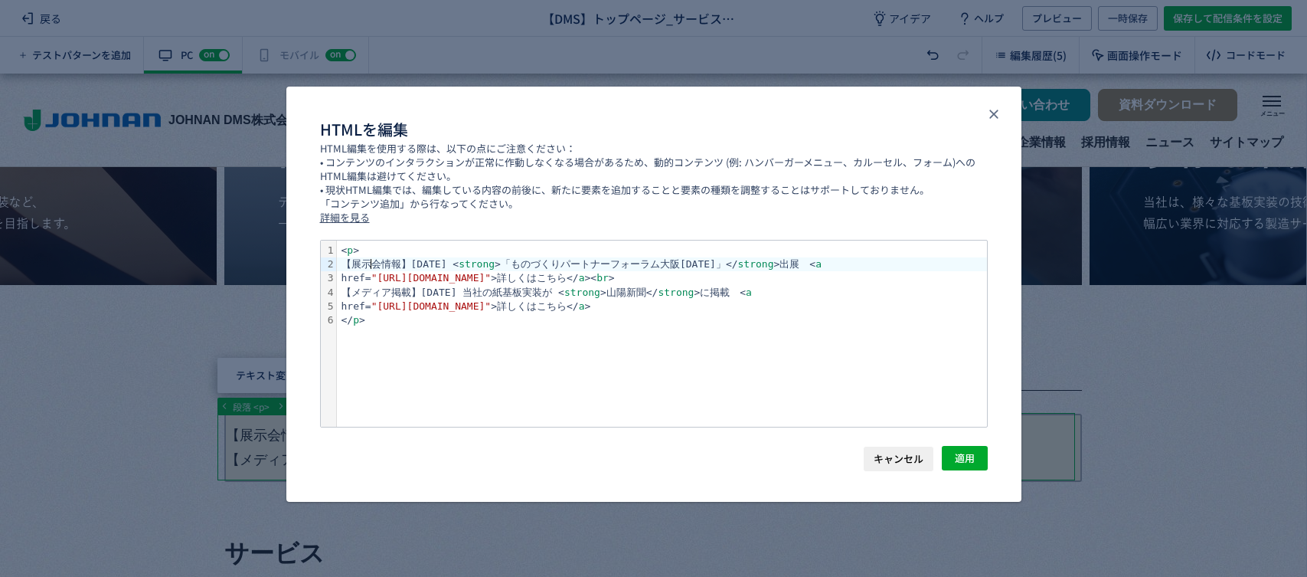
click at [368, 259] on div "【展示会情報】[DATE] < strong >「ものづくりパートナーフォーラム大阪[DATE]」</ strong >出展　< a" at bounding box center [662, 264] width 650 height 14
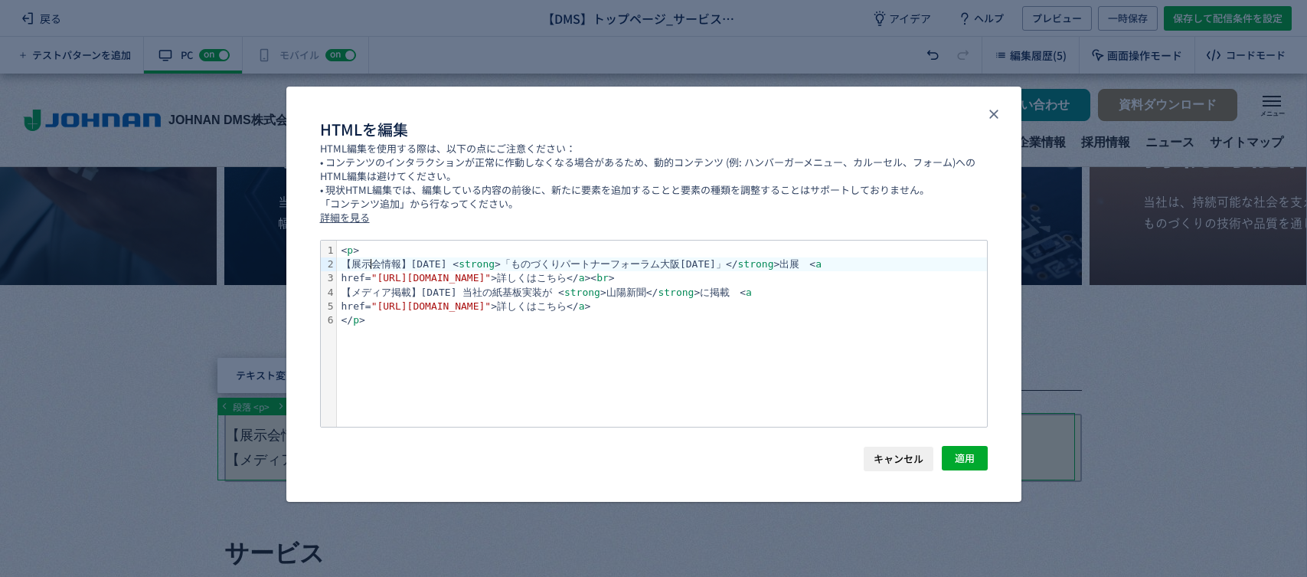
click at [370, 244] on div "< p >" at bounding box center [662, 250] width 650 height 14
click at [369, 248] on div "< p >" at bounding box center [662, 250] width 650 height 14
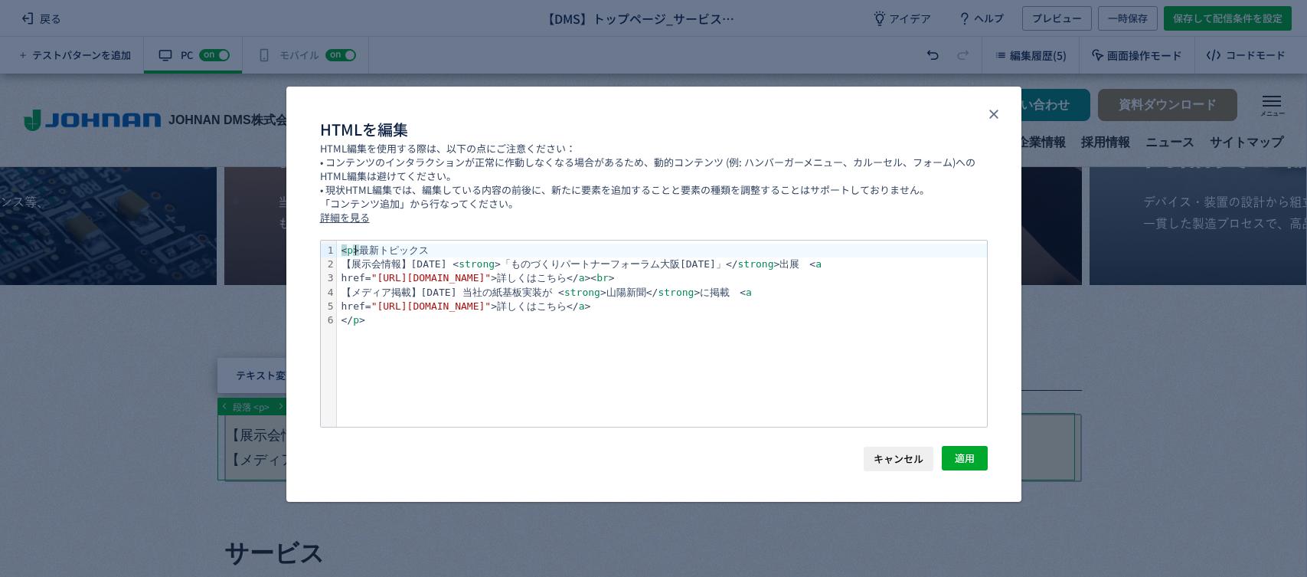
click at [359, 244] on div "< p > 最新トピックス" at bounding box center [662, 250] width 650 height 14
click at [360, 244] on div "< p > 最新トピックス" at bounding box center [662, 250] width 650 height 14
click at [437, 250] on div "< p >最新トピックス" at bounding box center [662, 250] width 650 height 14
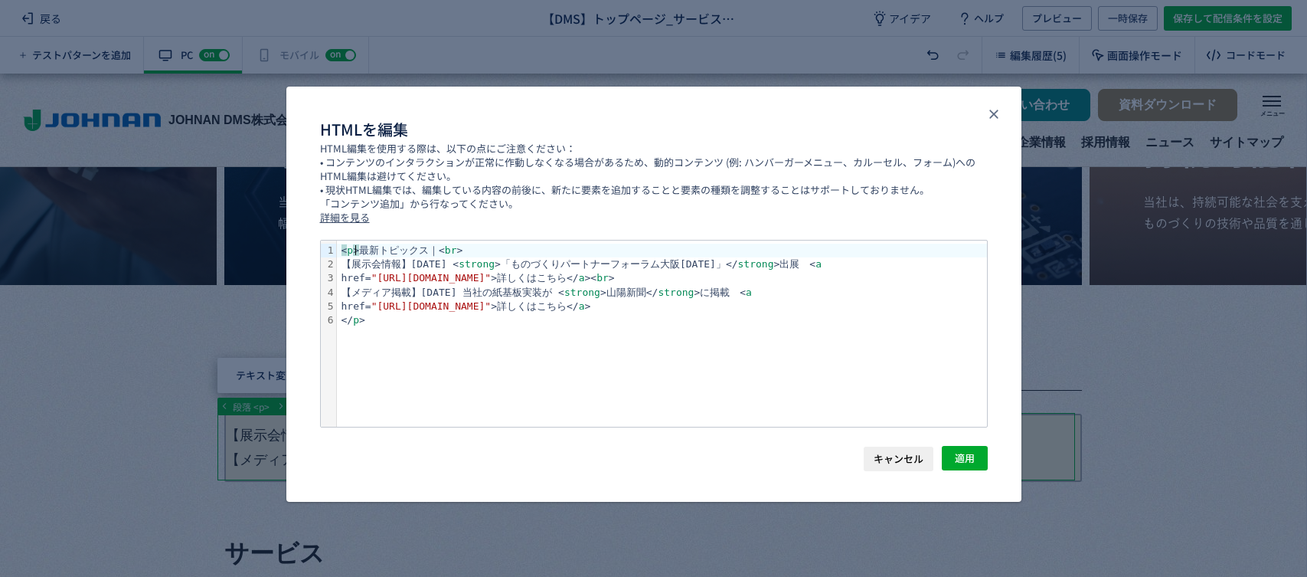
click at [356, 250] on div "< p > 最新トピックス｜< br >" at bounding box center [662, 250] width 650 height 14
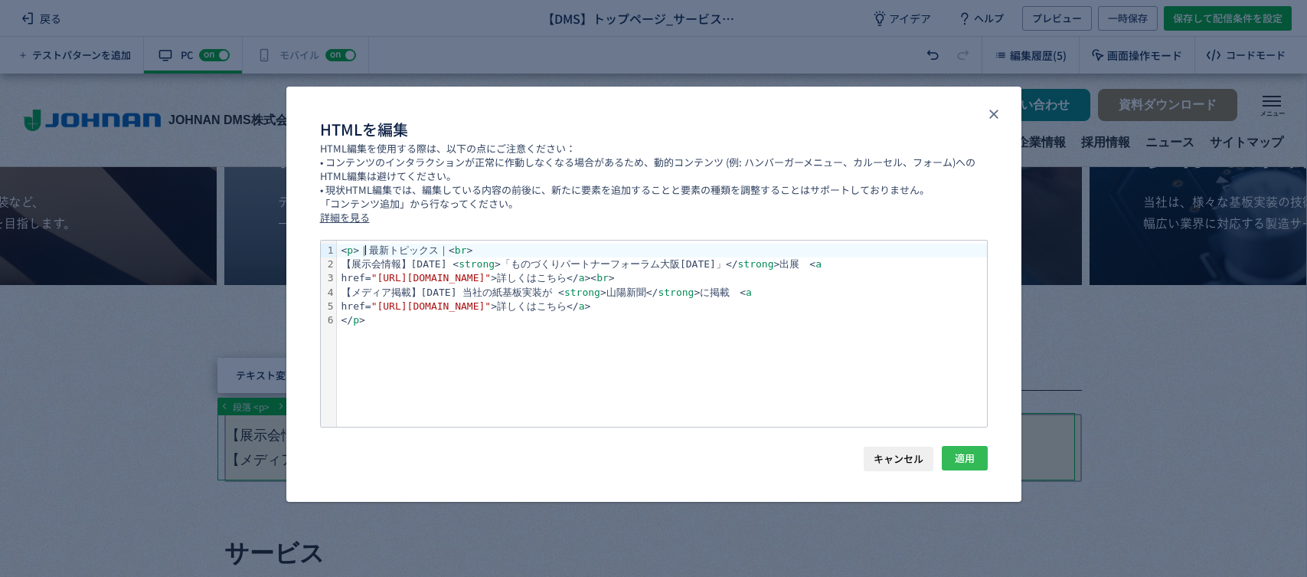
click at [960, 453] on span "適用" at bounding box center [965, 458] width 20 height 25
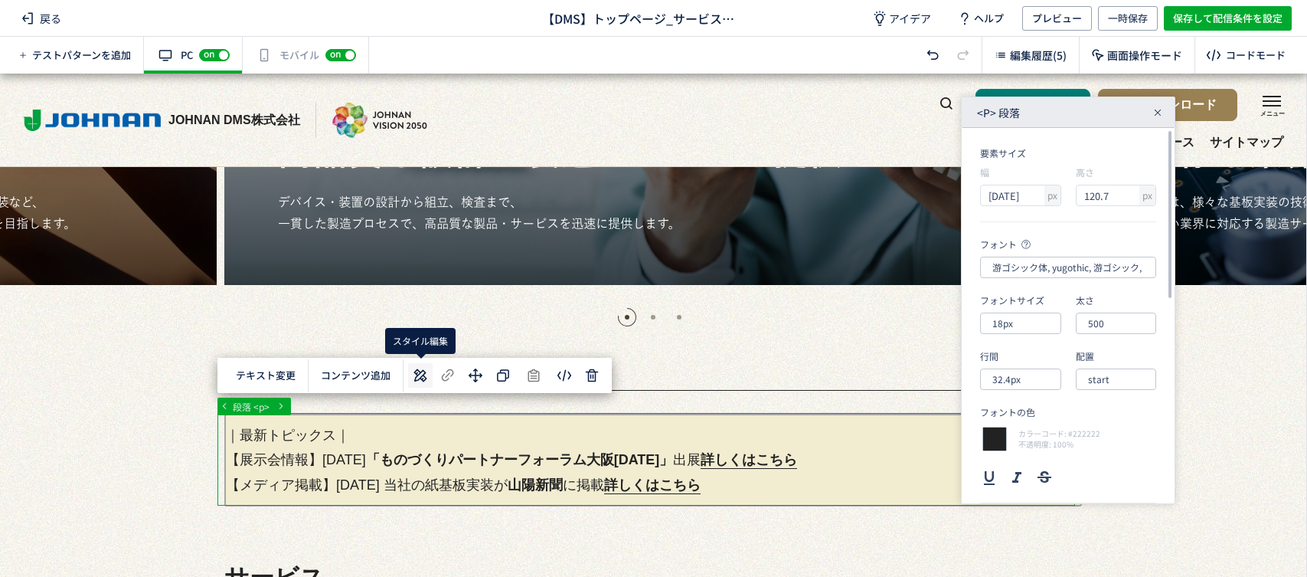
click at [420, 377] on use at bounding box center [420, 375] width 13 height 13
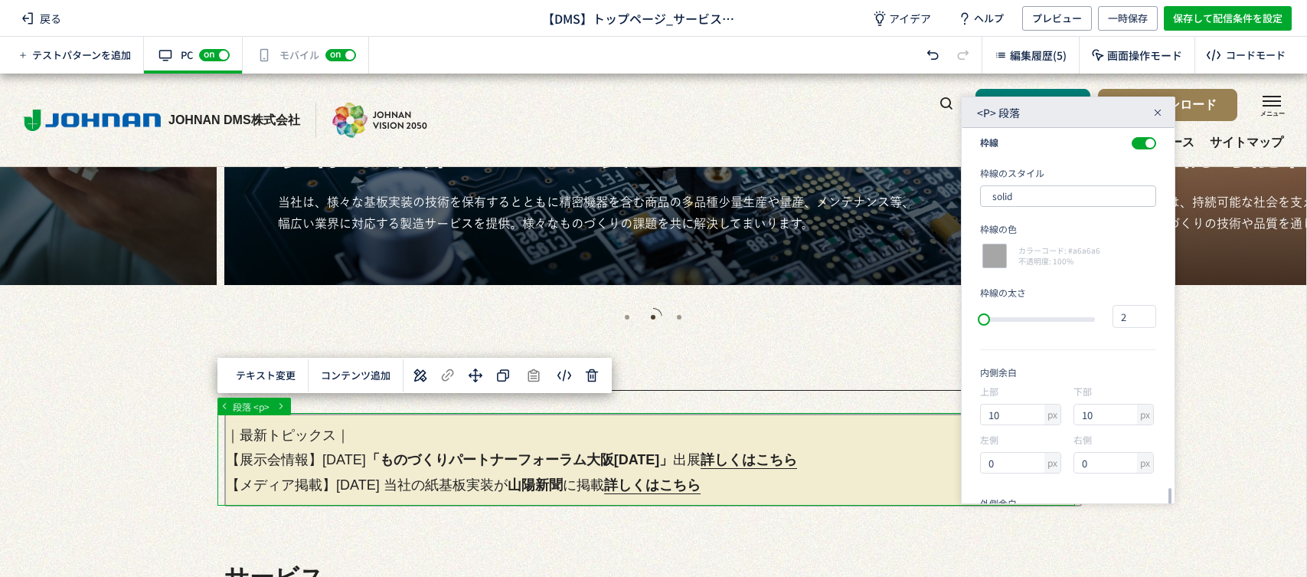
scroll to position [635, 0]
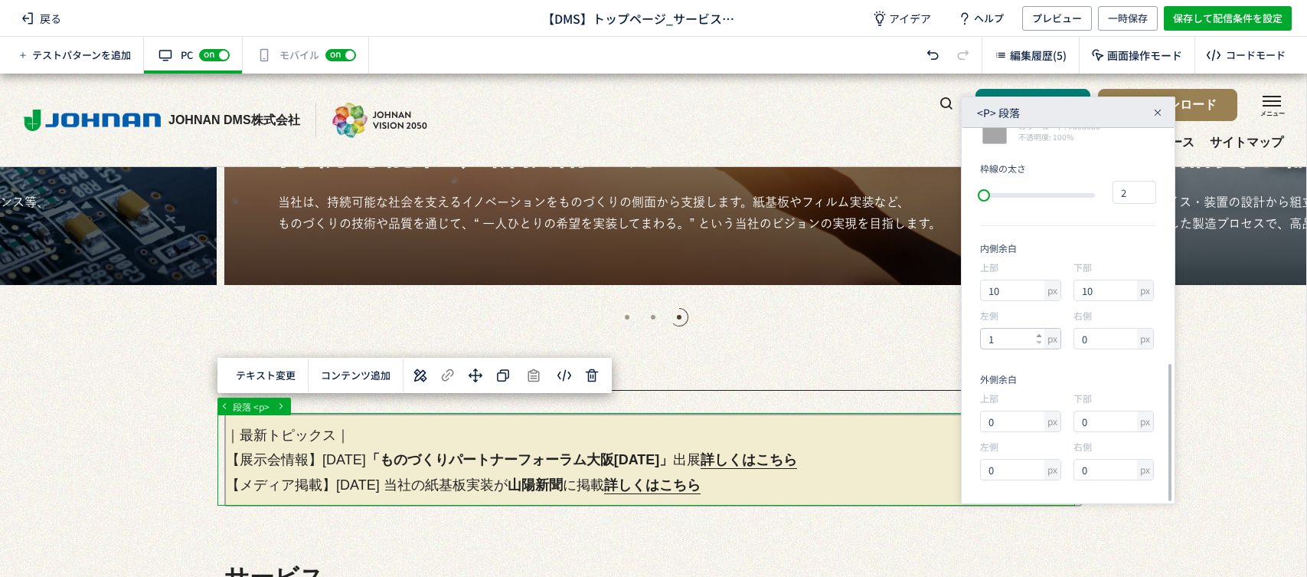
click at [1037, 336] on icon at bounding box center [1039, 335] width 6 height 6
click at [1037, 337] on icon at bounding box center [1039, 335] width 6 height 6
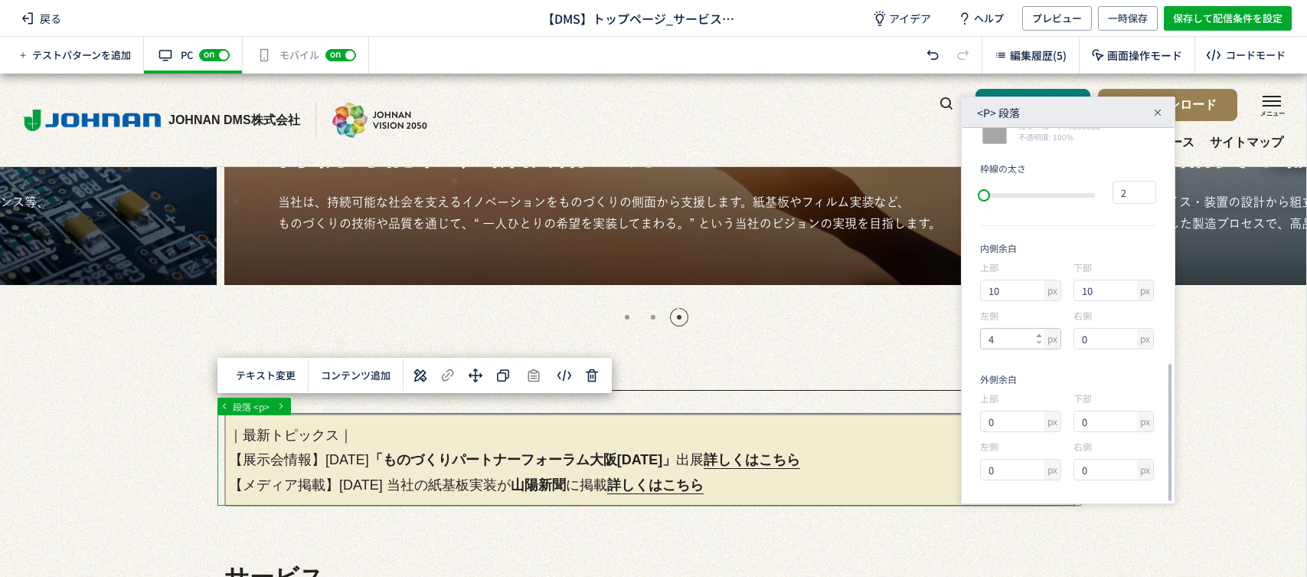
click at [1037, 337] on icon at bounding box center [1039, 335] width 6 height 6
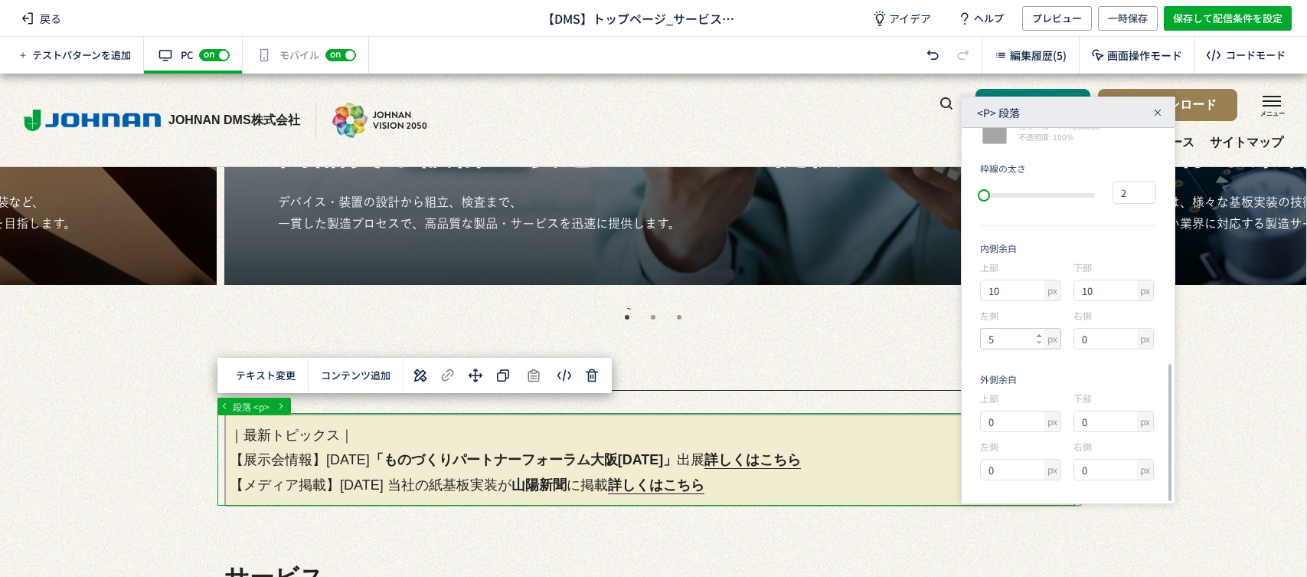
click at [1037, 337] on icon at bounding box center [1039, 335] width 6 height 6
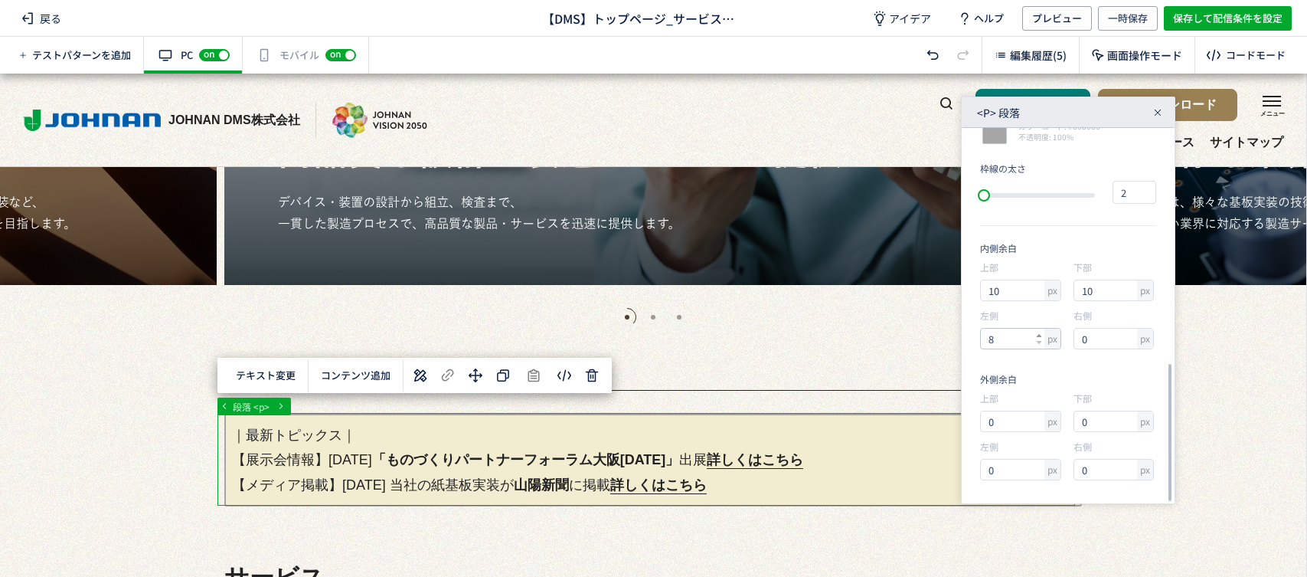
click at [1037, 337] on icon at bounding box center [1039, 335] width 6 height 6
type input "10"
click at [1037, 337] on icon at bounding box center [1039, 335] width 6 height 6
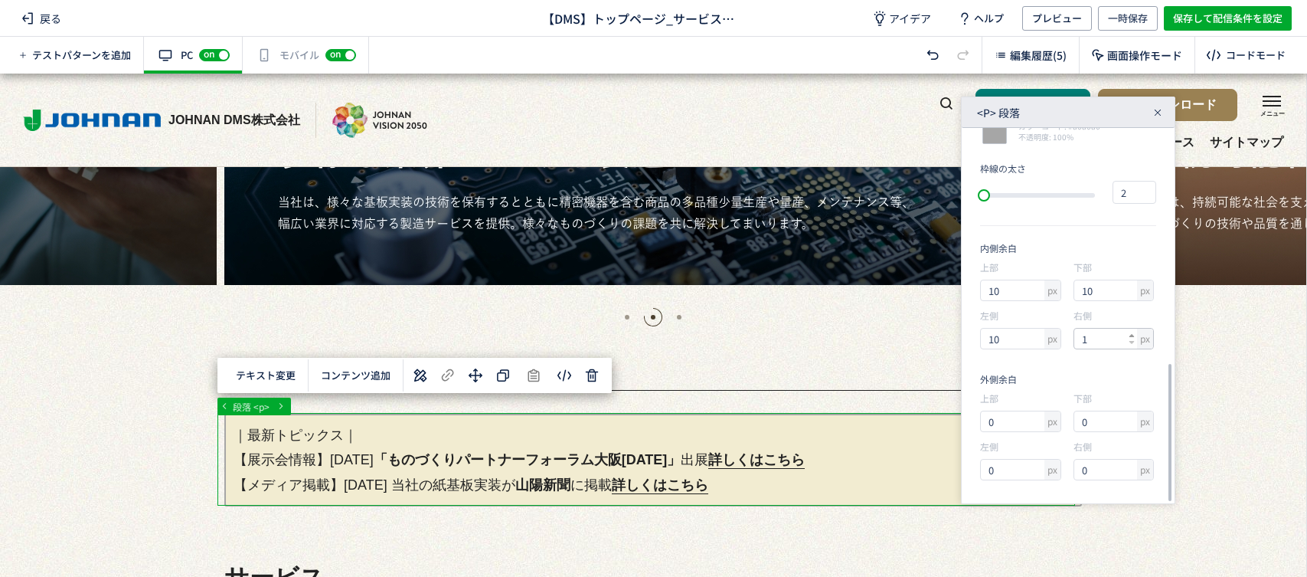
click at [1132, 332] on icon at bounding box center [1132, 335] width 6 height 6
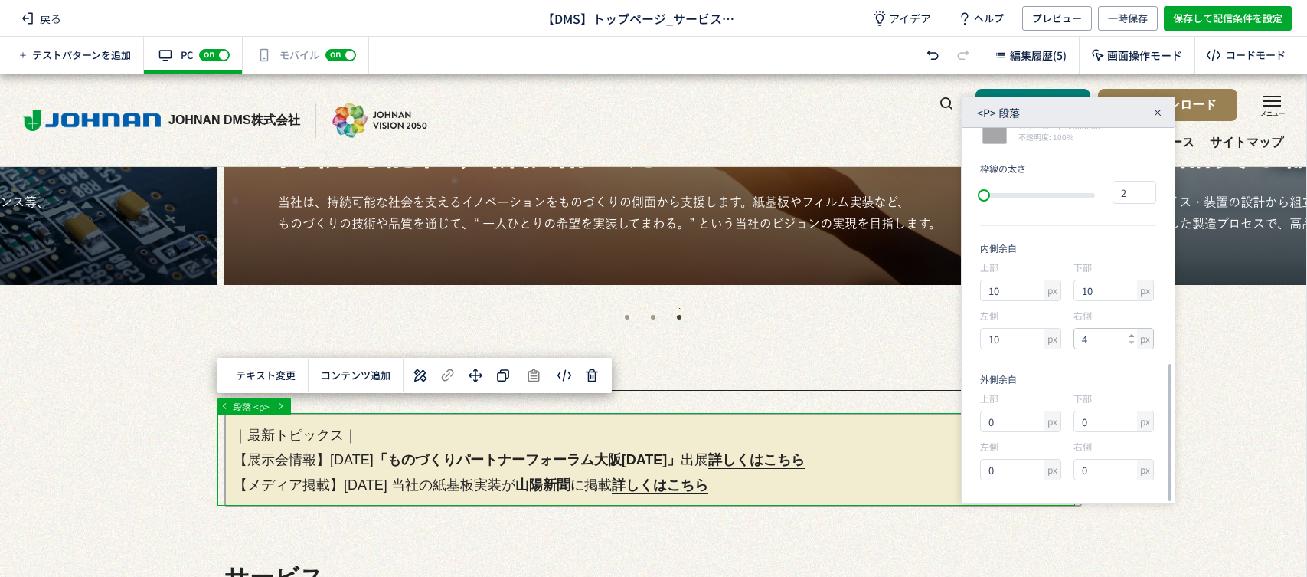
click at [1132, 332] on icon at bounding box center [1132, 335] width 6 height 6
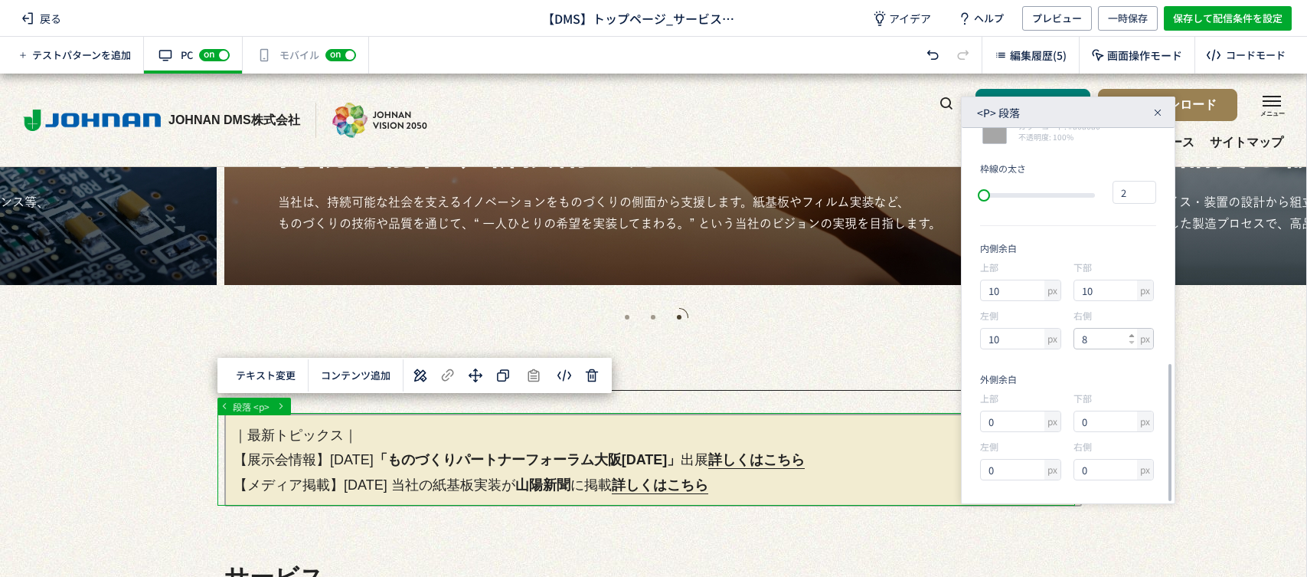
click at [1132, 332] on icon at bounding box center [1132, 335] width 6 height 6
type input "10"
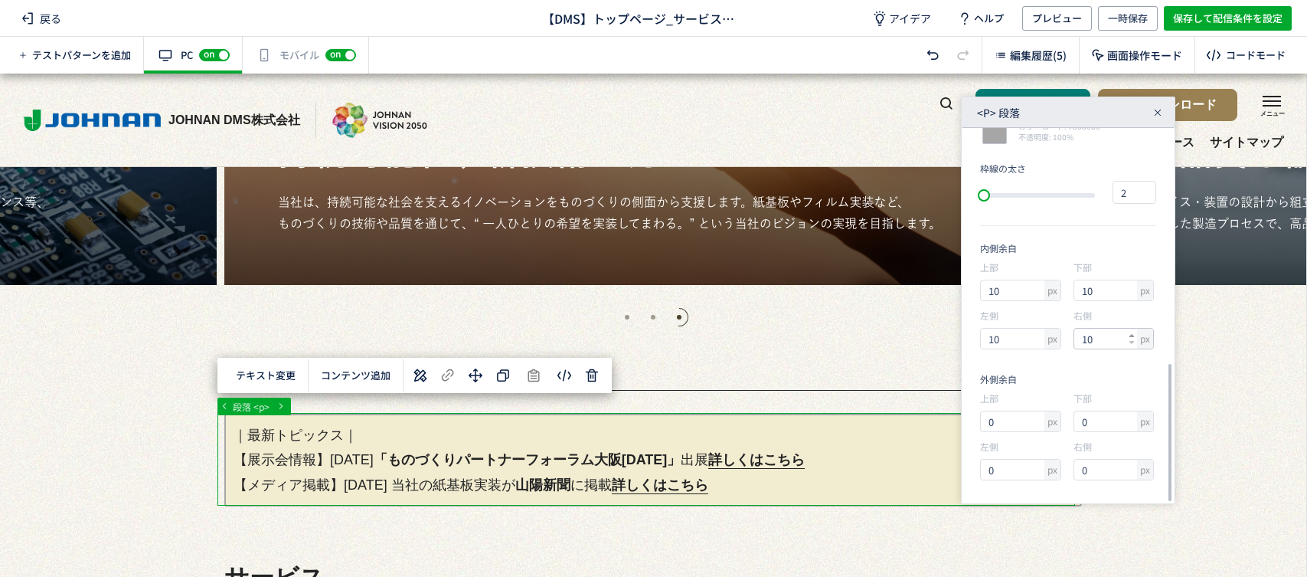
click at [1132, 332] on icon at bounding box center [1132, 335] width 6 height 6
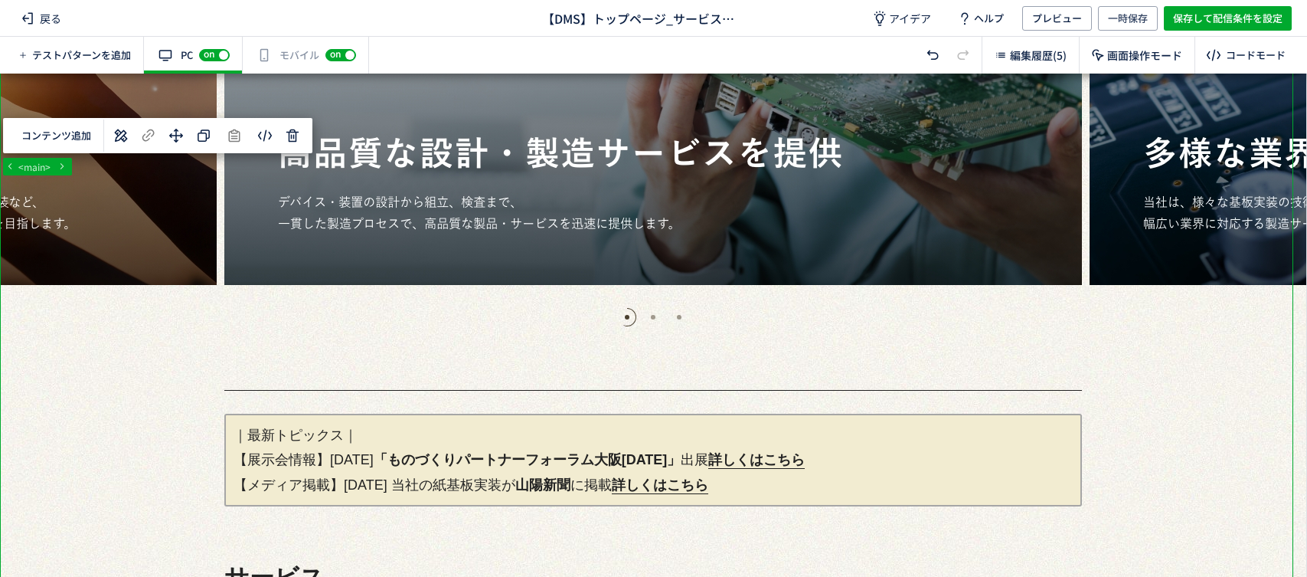
scroll to position [425, 0]
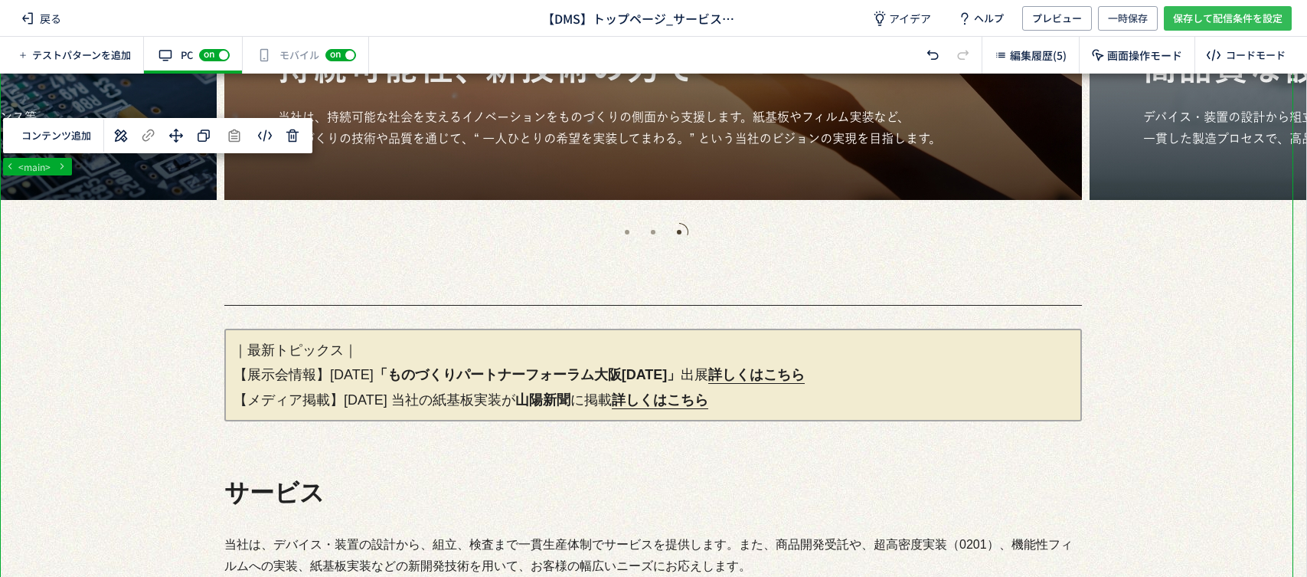
click at [1211, 19] on span "保存して配信条件を設定" at bounding box center [1227, 18] width 109 height 25
